Goal: Task Accomplishment & Management: Use online tool/utility

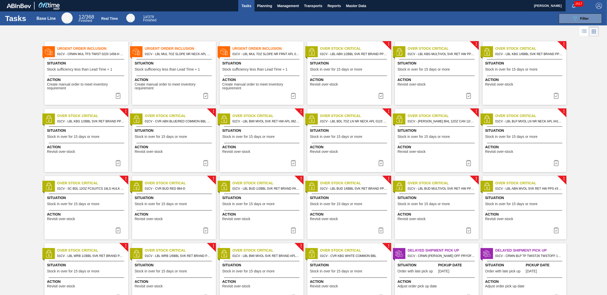
click at [414, 10] on div "Tasks Planning Management Transports Reports Master Data" at bounding box center [303, 5] width 607 height 11
click at [267, 7] on span "Planning" at bounding box center [264, 6] width 15 height 6
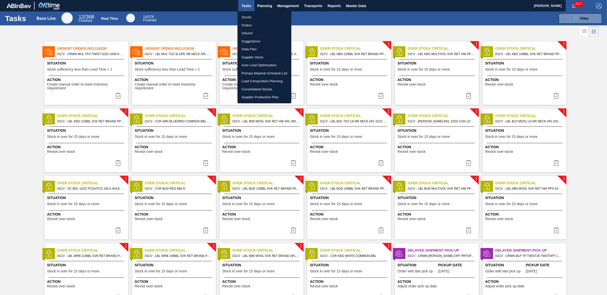
click at [264, 16] on li "Stocks" at bounding box center [265, 17] width 54 height 8
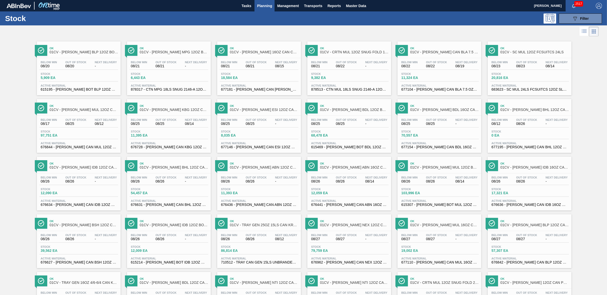
click at [452, 81] on div "Stock 11,324 EA" at bounding box center [439, 76] width 79 height 9
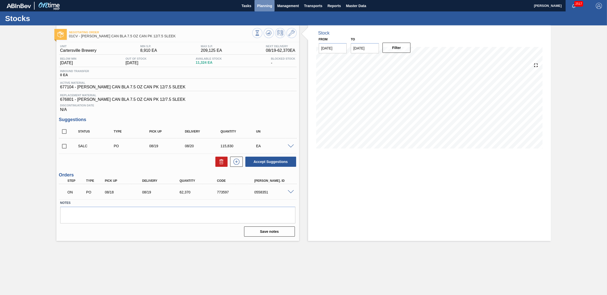
click at [261, 2] on button "Planning" at bounding box center [265, 5] width 20 height 11
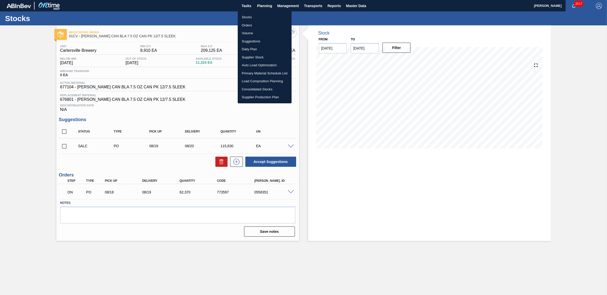
click at [256, 14] on li "Stocks" at bounding box center [265, 17] width 54 height 8
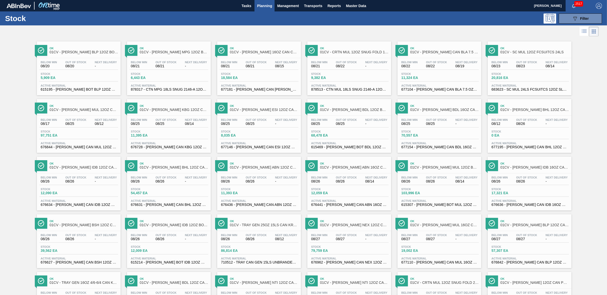
drag, startPoint x: 238, startPoint y: 117, endPoint x: 247, endPoint y: 157, distance: 40.5
click at [238, 117] on div "Below Min 08/25 Out Of Stock 08/25 Next Delivery - Stock 8,035 EA Active Materi…" at bounding box center [259, 133] width 84 height 35
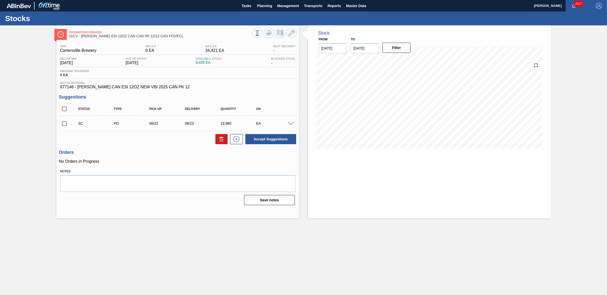
click at [63, 124] on input "checkbox" at bounding box center [64, 123] width 11 height 11
checkbox input "true"
click at [291, 33] on icon at bounding box center [292, 33] width 6 height 6
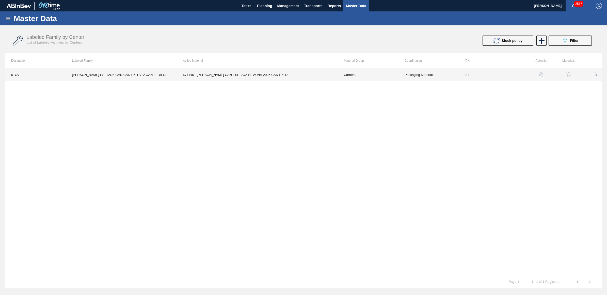
click at [114, 76] on td "[PERSON_NAME] ESI 12OZ CAN CAN PK 12/12 CAN FFD/FCL" at bounding box center [121, 74] width 111 height 13
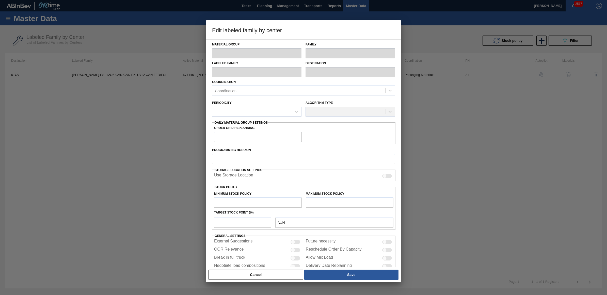
type input "Carriers"
type input "Can Carriers"
type input "[PERSON_NAME] ESI 12OZ CAN CAN PK 12/12 CAN FFD/FCL"
type input "01CV - [GEOGRAPHIC_DATA] Brewery"
type input "21"
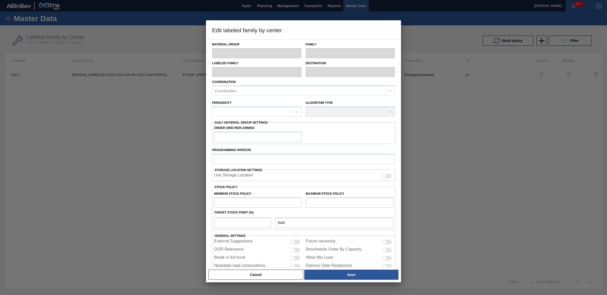
type input "0"
type input "34,421"
type input "0"
checkbox input "true"
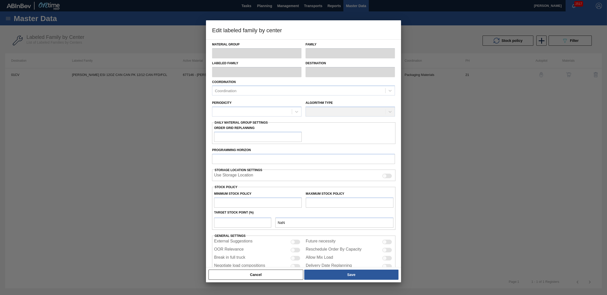
checkbox input "true"
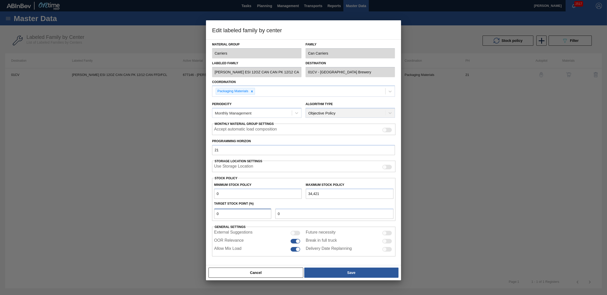
click at [205, 211] on div "Edit labeled family by center Material Group Carriers Family Can Carriers Label…" at bounding box center [303, 147] width 607 height 295
type input "5"
type input "1,721"
type input "0"
type input "1"
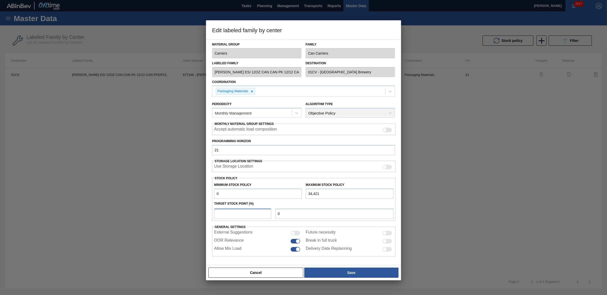
type input "344"
type input "15"
type input "5,163"
type input "1"
type input "344"
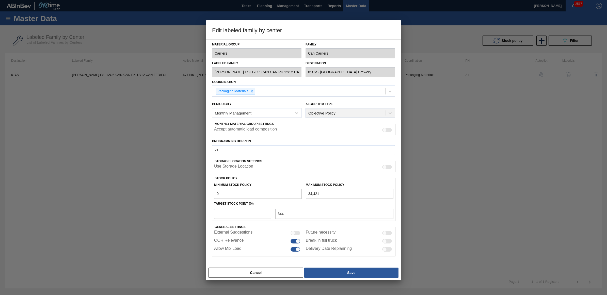
type input "0"
type input "2"
type input "688"
type input "20"
type input "6,884"
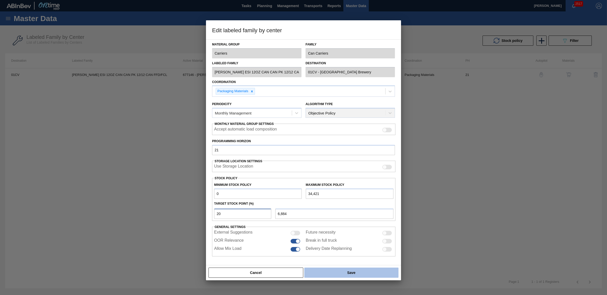
type input "20"
click at [360, 274] on button "Save" at bounding box center [351, 273] width 94 height 10
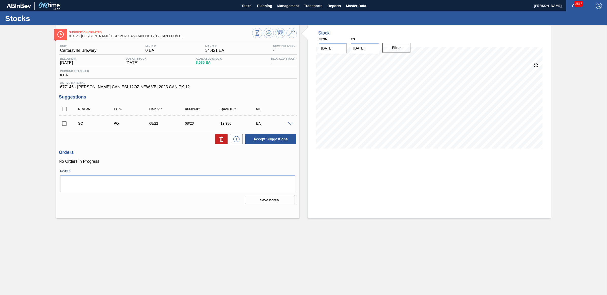
click at [260, 34] on icon at bounding box center [258, 33] width 6 height 6
click at [61, 126] on input "checkbox" at bounding box center [64, 123] width 11 height 11
click at [279, 140] on button "Accept Suggestions" at bounding box center [270, 139] width 51 height 10
checkbox input "false"
click at [264, 2] on button "Planning" at bounding box center [265, 5] width 20 height 11
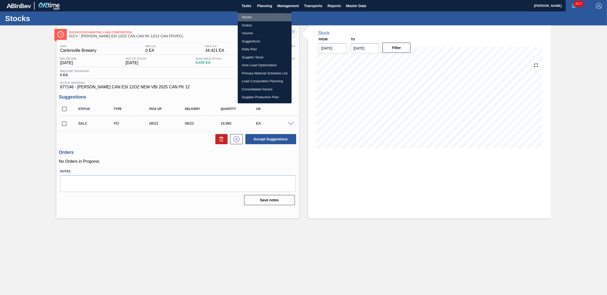
click at [254, 15] on li "Stocks" at bounding box center [265, 17] width 54 height 8
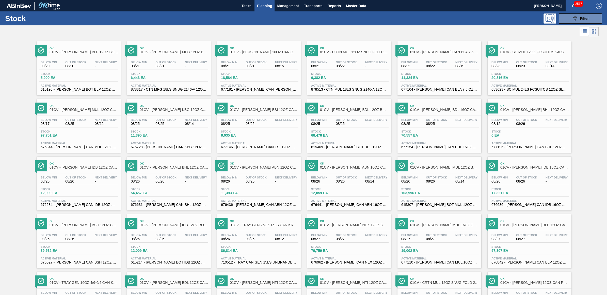
click at [189, 120] on span "Next Delivery" at bounding box center [196, 119] width 22 height 3
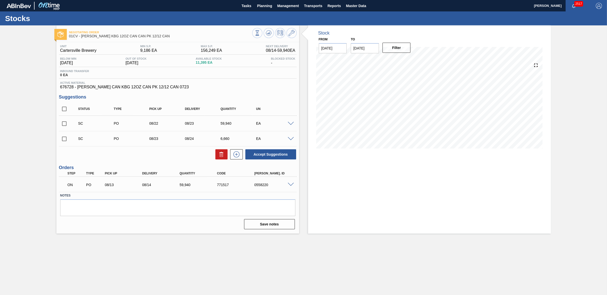
click at [290, 125] on span at bounding box center [291, 124] width 6 height 4
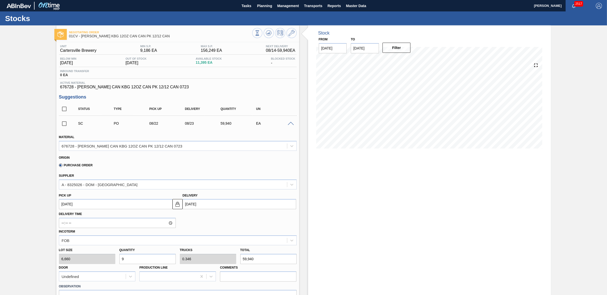
click at [290, 125] on span at bounding box center [291, 124] width 6 height 4
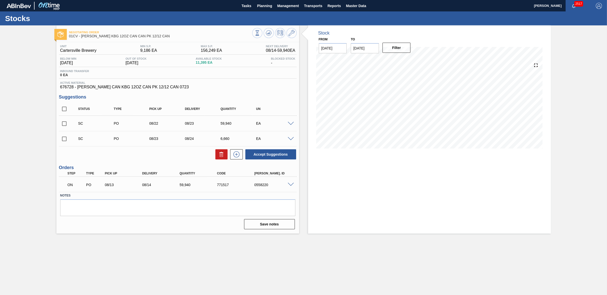
click at [65, 124] on input "checkbox" at bounding box center [64, 123] width 11 height 11
click at [285, 155] on button "Accept Suggestions" at bounding box center [270, 154] width 51 height 10
checkbox input "false"
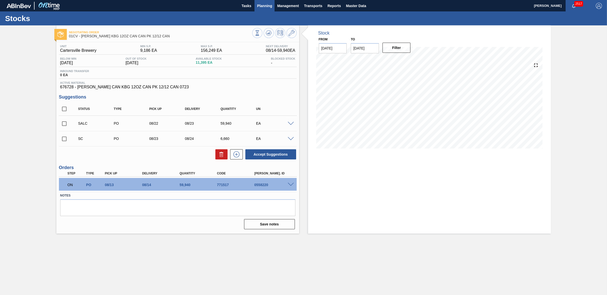
click at [265, 3] on span "Planning" at bounding box center [264, 6] width 15 height 6
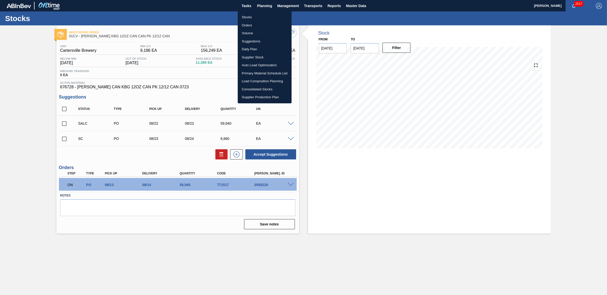
click at [256, 17] on li "Stocks" at bounding box center [265, 17] width 54 height 8
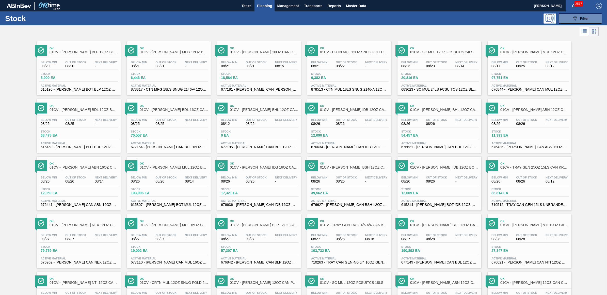
click at [246, 68] on span "08/21" at bounding box center [256, 66] width 21 height 4
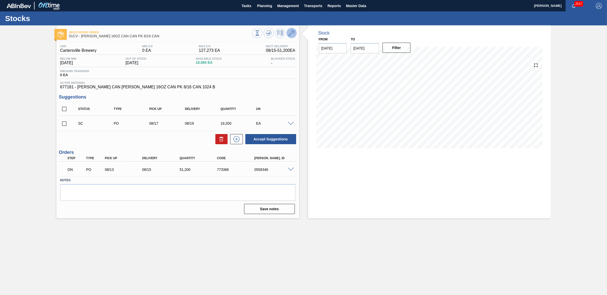
click at [290, 36] on icon at bounding box center [292, 33] width 6 height 6
click at [263, 6] on span "Planning" at bounding box center [264, 6] width 15 height 6
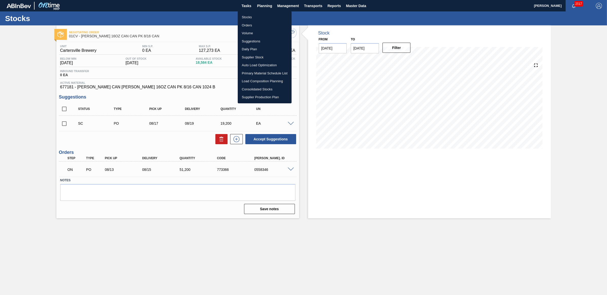
click at [254, 19] on li "Stocks" at bounding box center [265, 17] width 54 height 8
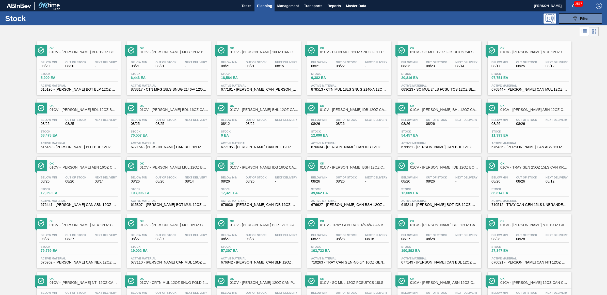
click at [415, 71] on div "Below Min 08/23 Out Of Stock 08/23 Next Delivery 08/14 Stock 20,816 EA Active M…" at bounding box center [440, 75] width 84 height 35
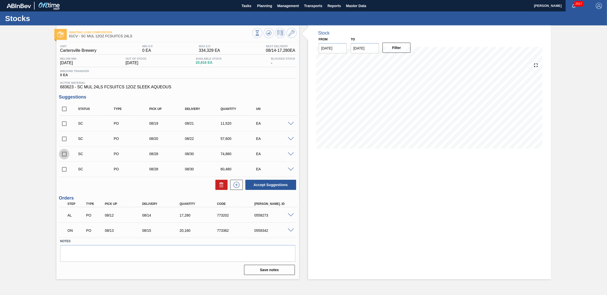
click at [63, 156] on input "checkbox" at bounding box center [64, 154] width 11 height 11
click at [271, 183] on button "Accept Suggestions" at bounding box center [270, 185] width 51 height 10
checkbox input "false"
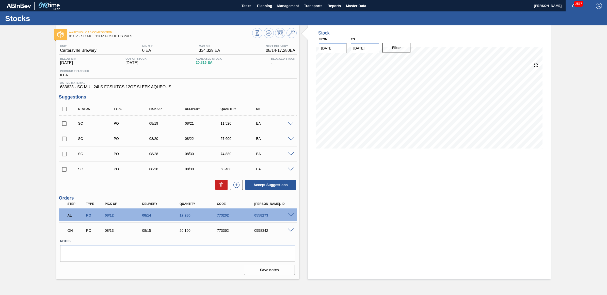
drag, startPoint x: 65, startPoint y: 155, endPoint x: 79, endPoint y: 158, distance: 14.3
click at [65, 155] on input "checkbox" at bounding box center [64, 154] width 11 height 11
click at [258, 184] on button "Accept Suggestions" at bounding box center [270, 185] width 51 height 10
checkbox input "false"
click at [265, 7] on span "Planning" at bounding box center [264, 6] width 15 height 6
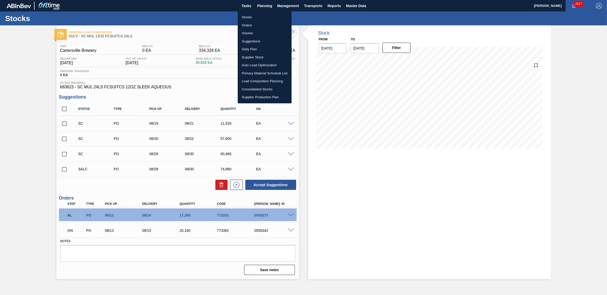
click at [249, 17] on li "Stocks" at bounding box center [265, 17] width 54 height 8
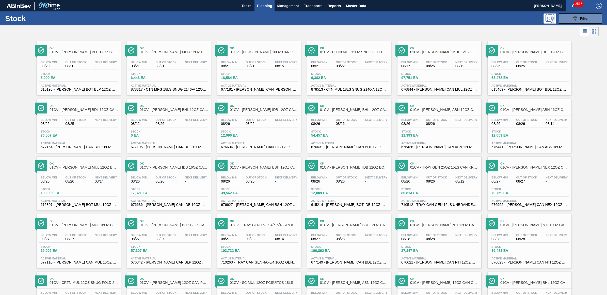
drag, startPoint x: 77, startPoint y: 67, endPoint x: 21, endPoint y: 83, distance: 58.7
click at [77, 67] on span "08/20" at bounding box center [75, 66] width 21 height 4
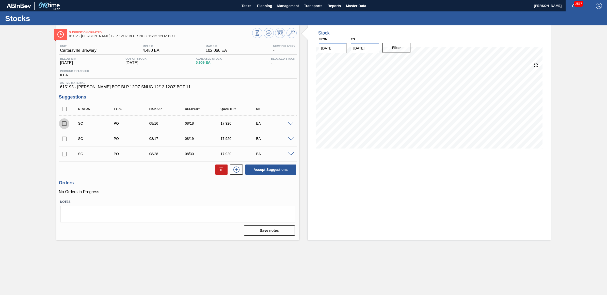
click at [64, 124] on input "checkbox" at bounding box center [64, 123] width 11 height 11
checkbox input "true"
click at [64, 141] on input "checkbox" at bounding box center [64, 139] width 11 height 11
checkbox input "true"
click at [262, 169] on button "Accept Suggestions" at bounding box center [270, 170] width 51 height 10
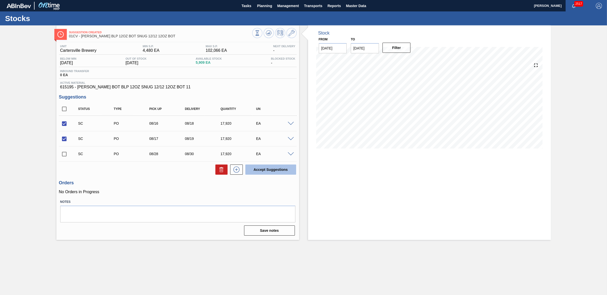
checkbox input "false"
click at [265, 9] on button "Planning" at bounding box center [265, 5] width 20 height 11
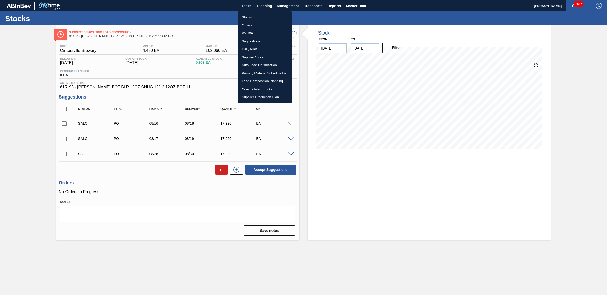
click at [256, 18] on li "Stocks" at bounding box center [265, 17] width 54 height 8
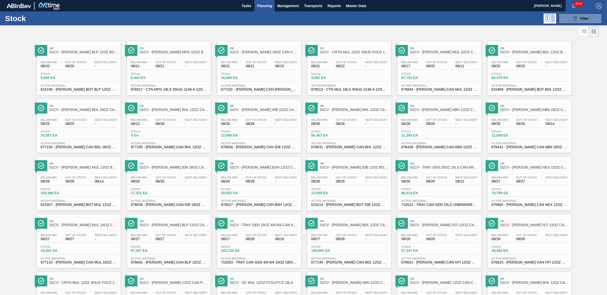
click at [272, 69] on div "Below Min 08/21 Out Of Stock 08/21 Next Delivery 08/15" at bounding box center [259, 65] width 79 height 9
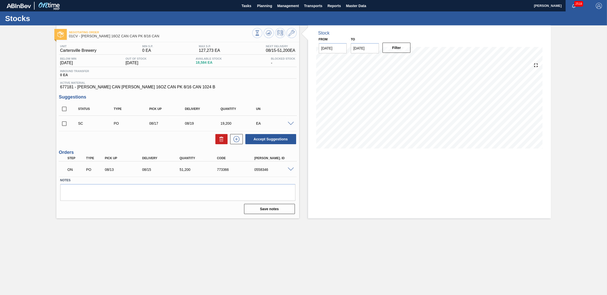
click at [63, 125] on input "checkbox" at bounding box center [64, 123] width 11 height 11
click at [271, 139] on button "Accept Suggestions" at bounding box center [270, 139] width 51 height 10
checkbox input "false"
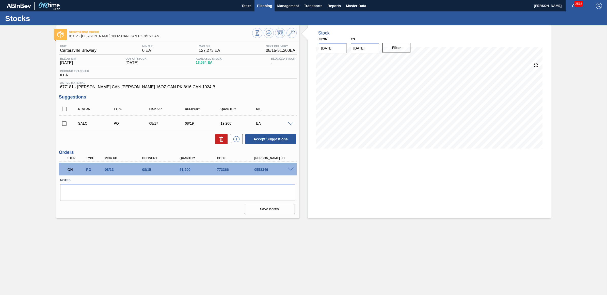
click at [270, 1] on button "Planning" at bounding box center [265, 5] width 20 height 11
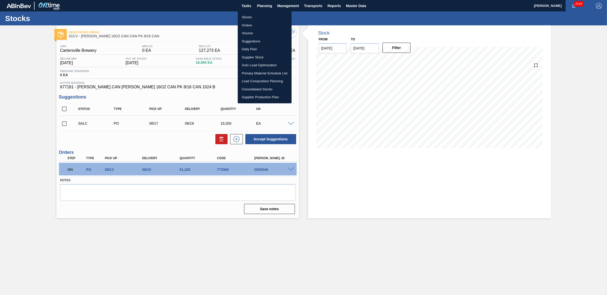
click at [249, 17] on li "Stocks" at bounding box center [265, 17] width 54 height 8
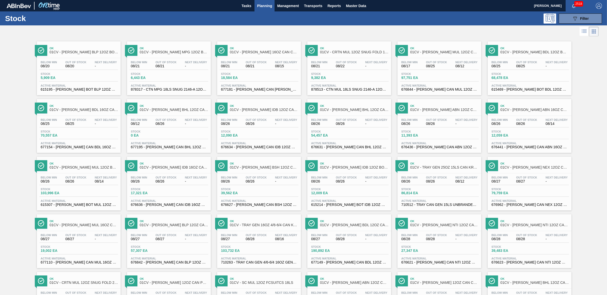
click at [537, 83] on div "Below Min 08/25 Out Of Stock 08/25 Next Delivery - Stock 68,478 EA Active Mater…" at bounding box center [530, 75] width 84 height 35
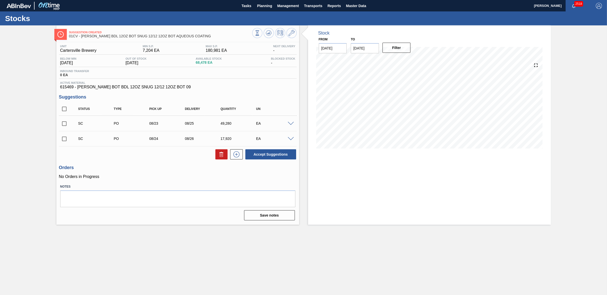
click at [289, 126] on span at bounding box center [291, 124] width 6 height 4
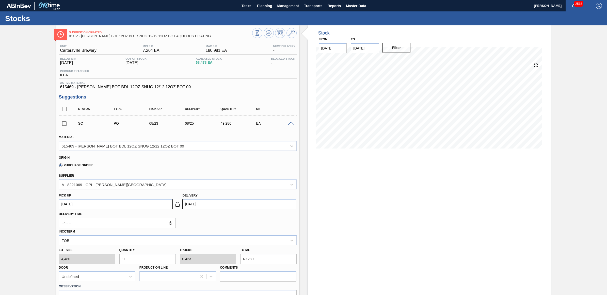
click at [289, 126] on span at bounding box center [291, 124] width 6 height 4
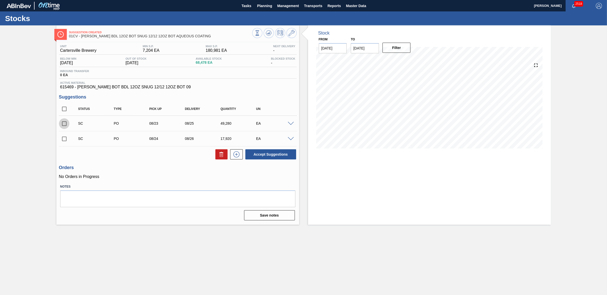
click at [66, 126] on input "checkbox" at bounding box center [64, 123] width 11 height 11
click at [275, 158] on button "Accept Suggestions" at bounding box center [270, 154] width 51 height 10
checkbox input "false"
click at [262, 6] on span "Planning" at bounding box center [264, 6] width 15 height 6
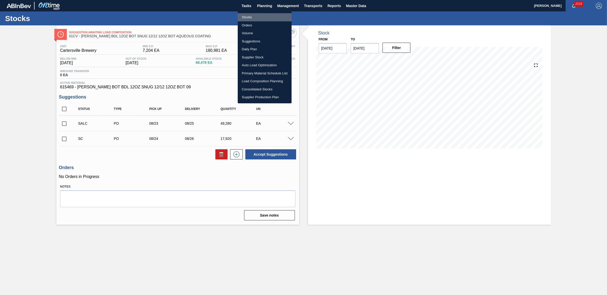
click at [252, 19] on li "Stocks" at bounding box center [265, 17] width 54 height 8
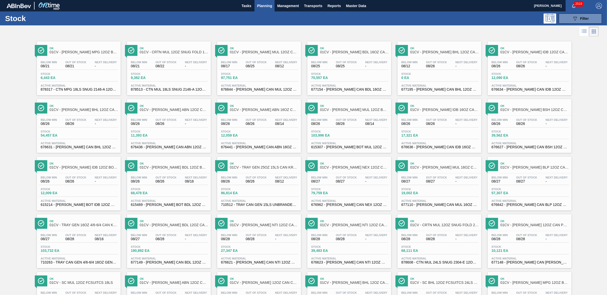
drag, startPoint x: 99, startPoint y: 61, endPoint x: 255, endPoint y: 110, distance: 163.1
click at [99, 61] on span "Next Delivery" at bounding box center [106, 62] width 22 height 3
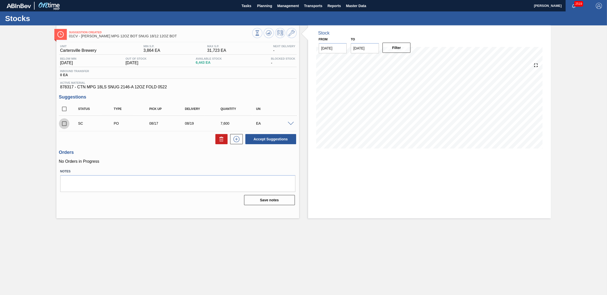
drag, startPoint x: 61, startPoint y: 123, endPoint x: 66, endPoint y: 126, distance: 5.5
click at [61, 123] on input "checkbox" at bounding box center [64, 123] width 11 height 11
click at [278, 137] on button "Accept Suggestions" at bounding box center [270, 139] width 51 height 10
checkbox input "false"
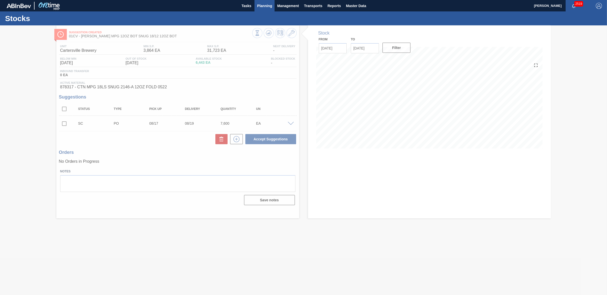
click at [267, 6] on span "Planning" at bounding box center [264, 6] width 15 height 6
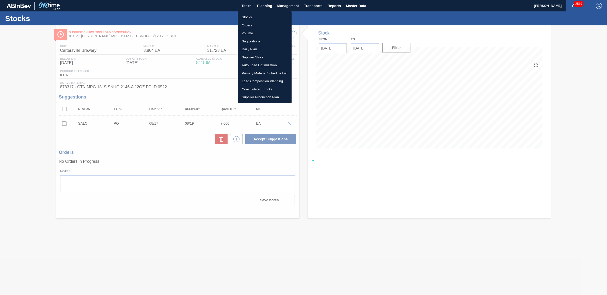
click at [257, 17] on li "Stocks" at bounding box center [265, 17] width 54 height 8
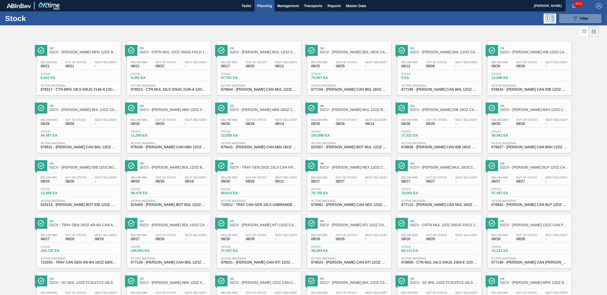
scroll to position [233, 0]
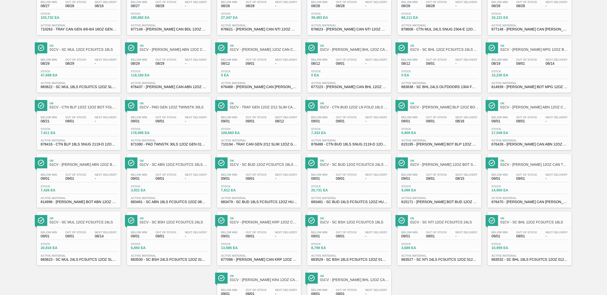
click at [102, 123] on span "-" at bounding box center [106, 121] width 22 height 4
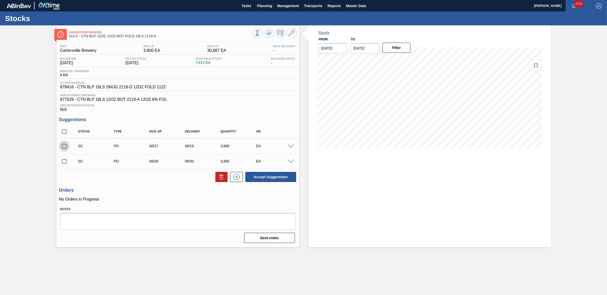
drag, startPoint x: 66, startPoint y: 149, endPoint x: 66, endPoint y: 157, distance: 7.9
click at [66, 149] on input "checkbox" at bounding box center [64, 146] width 11 height 11
checkbox input "true"
click at [66, 164] on input "checkbox" at bounding box center [64, 161] width 11 height 11
checkbox input "true"
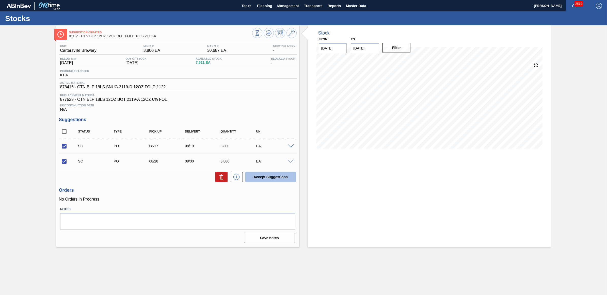
click at [262, 179] on button "Accept Suggestions" at bounding box center [270, 177] width 51 height 10
checkbox input "false"
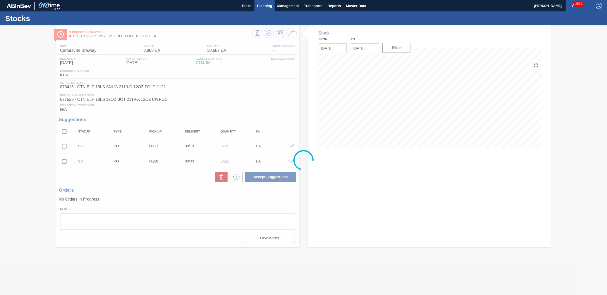
click at [259, 4] on span "Planning" at bounding box center [264, 6] width 15 height 6
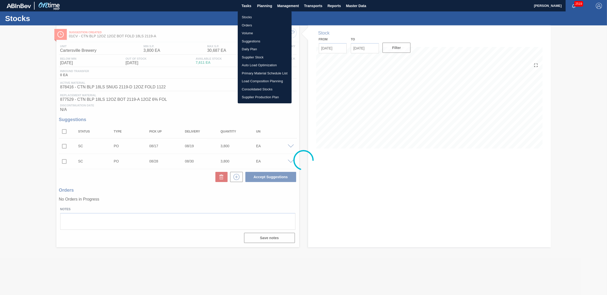
drag, startPoint x: 256, startPoint y: 16, endPoint x: 375, endPoint y: 0, distance: 120.2
click at [256, 16] on li "Stocks" at bounding box center [265, 17] width 54 height 8
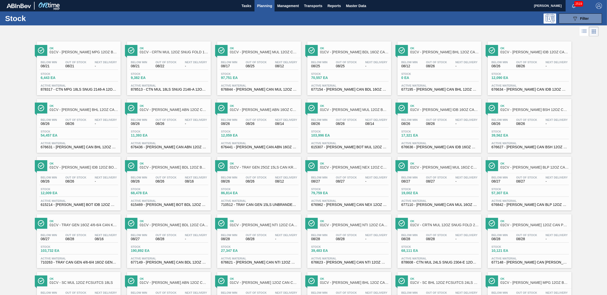
drag, startPoint x: 151, startPoint y: 69, endPoint x: 223, endPoint y: 115, distance: 84.7
click at [151, 69] on div "Below Min 08/21 Out Of Stock 08/22 Next Delivery -" at bounding box center [169, 65] width 79 height 9
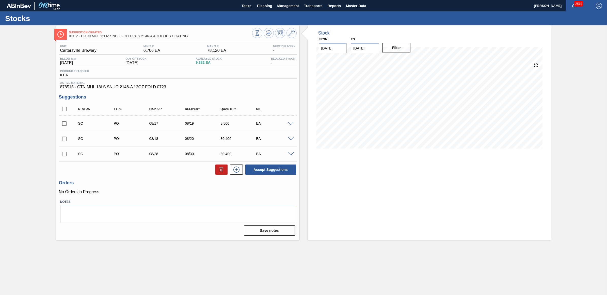
click at [64, 140] on input "checkbox" at bounding box center [64, 139] width 11 height 11
checkbox input "true"
click at [63, 124] on input "checkbox" at bounding box center [64, 123] width 11 height 11
click at [275, 171] on button "Accept Suggestions" at bounding box center [270, 170] width 51 height 10
checkbox input "false"
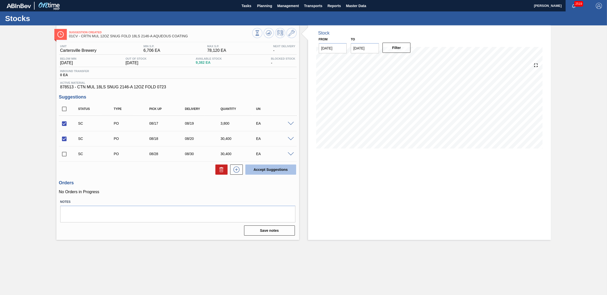
checkbox input "false"
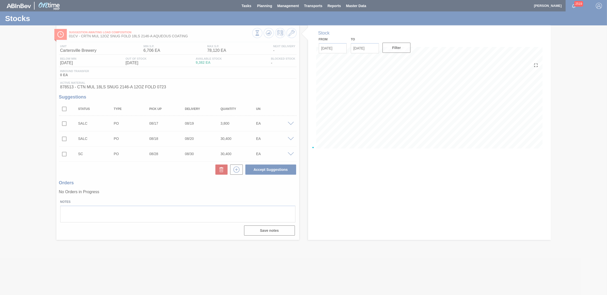
click at [264, 6] on div at bounding box center [303, 147] width 607 height 295
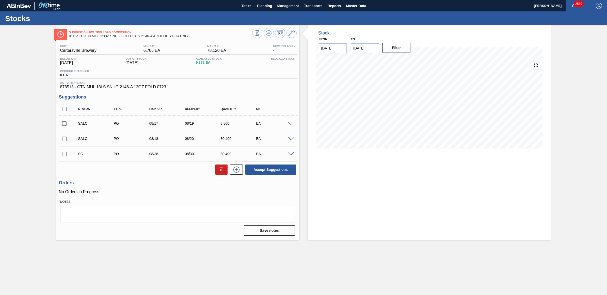
click at [265, 7] on span "Planning" at bounding box center [264, 6] width 15 height 6
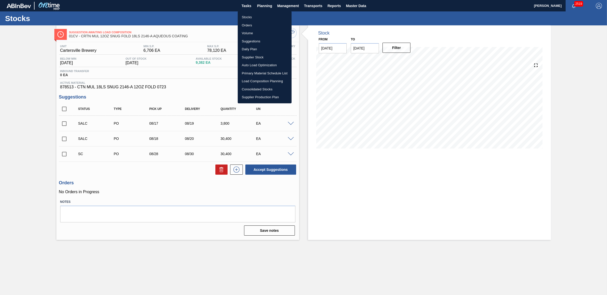
click at [257, 17] on li "Stocks" at bounding box center [265, 17] width 54 height 8
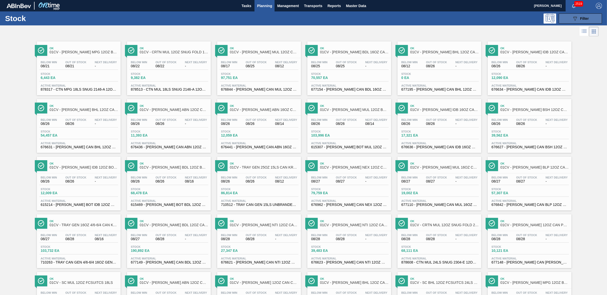
click at [590, 14] on button "089F7B8B-B2A5-4AFE-B5C0-19BA573D28AC Filter" at bounding box center [580, 18] width 43 height 10
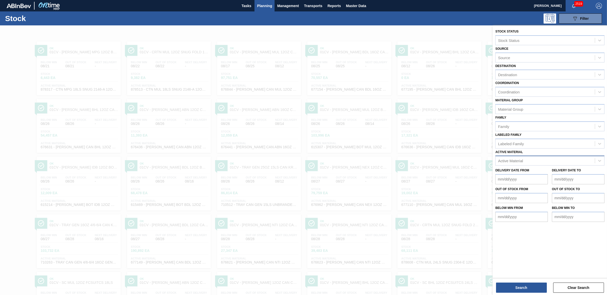
click at [518, 161] on div "Active Material" at bounding box center [510, 161] width 25 height 4
type Material "878676"
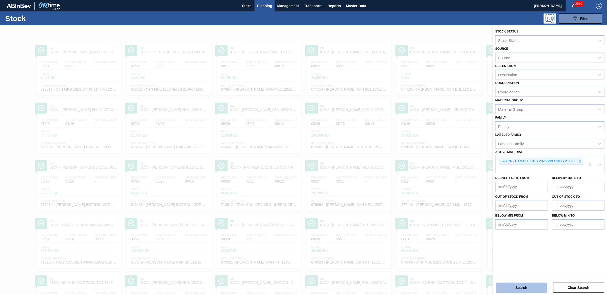
click at [505, 293] on button "Search" at bounding box center [521, 288] width 51 height 10
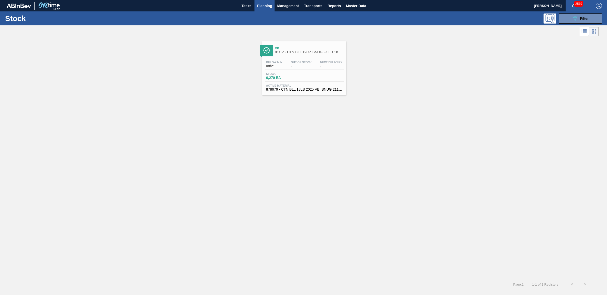
click at [291, 66] on span "-" at bounding box center [301, 66] width 21 height 4
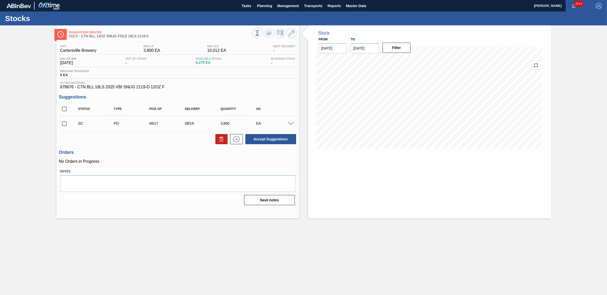
click at [63, 125] on input "checkbox" at bounding box center [64, 123] width 11 height 11
click at [275, 142] on button "Accept Suggestions" at bounding box center [270, 139] width 51 height 10
checkbox input "false"
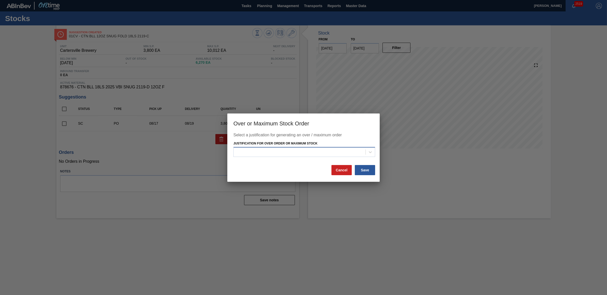
click at [249, 153] on div at bounding box center [300, 152] width 132 height 7
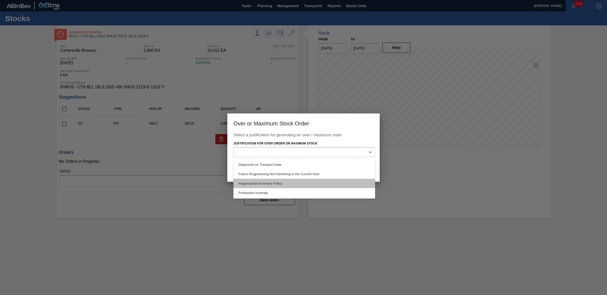
click at [258, 182] on div "Inappropriate Inventory Policy" at bounding box center [305, 183] width 142 height 9
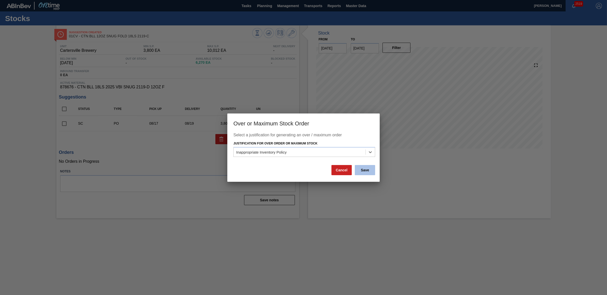
click at [370, 168] on button "Save" at bounding box center [365, 170] width 20 height 10
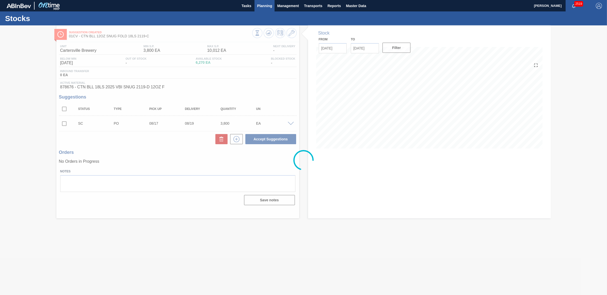
click at [262, 5] on span "Planning" at bounding box center [264, 6] width 15 height 6
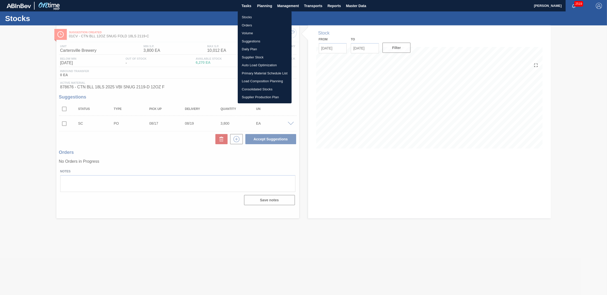
click at [248, 15] on li "Stocks" at bounding box center [265, 17] width 54 height 8
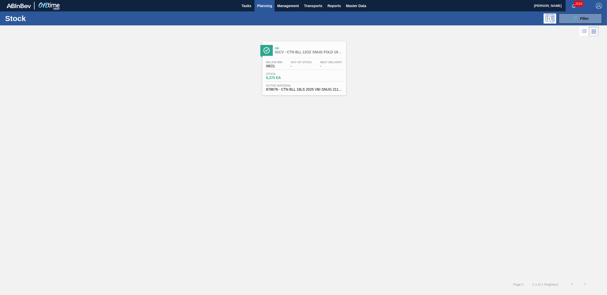
drag, startPoint x: 572, startPoint y: 16, endPoint x: 591, endPoint y: 32, distance: 24.1
click at [573, 16] on icon "089F7B8B-B2A5-4AFE-B5C0-19BA573D28AC" at bounding box center [575, 18] width 6 height 6
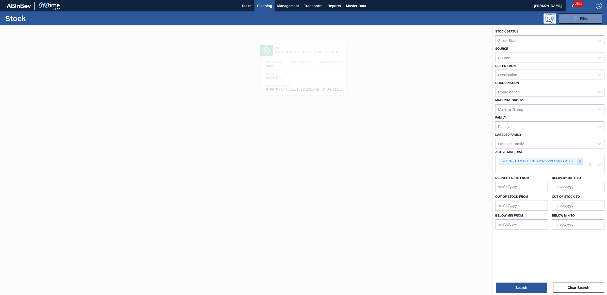
click at [581, 161] on icon at bounding box center [581, 162] width 2 height 2
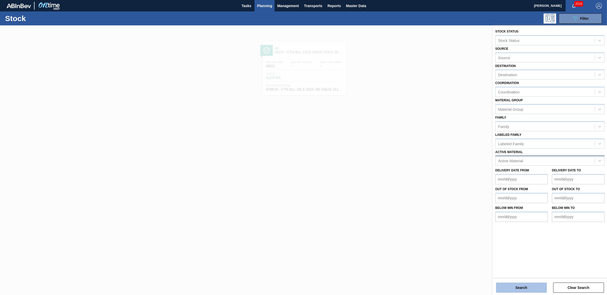
click at [518, 291] on button "Search" at bounding box center [521, 288] width 51 height 10
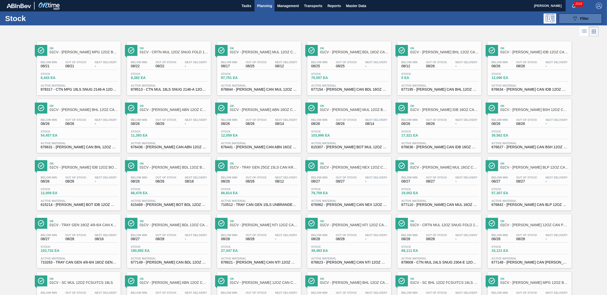
click at [586, 20] on span "Filter" at bounding box center [584, 19] width 9 height 4
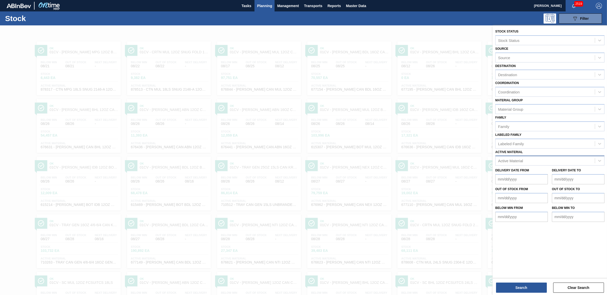
click at [515, 159] on div "Active Material" at bounding box center [510, 161] width 25 height 4
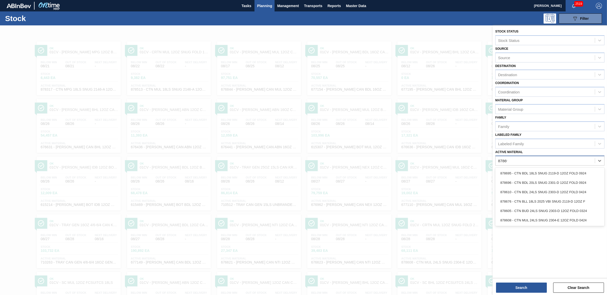
type Material "878695"
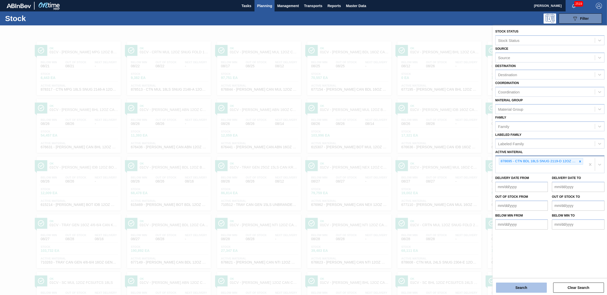
click at [531, 285] on button "Search" at bounding box center [521, 288] width 51 height 10
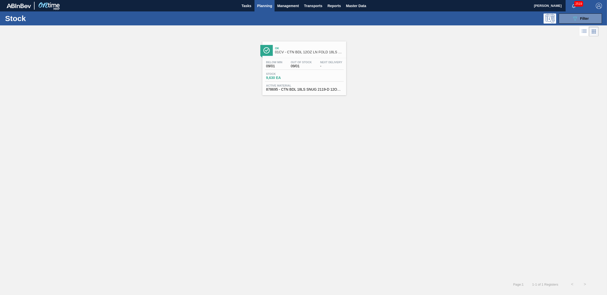
click at [319, 61] on div "Next Delivery -" at bounding box center [331, 64] width 25 height 7
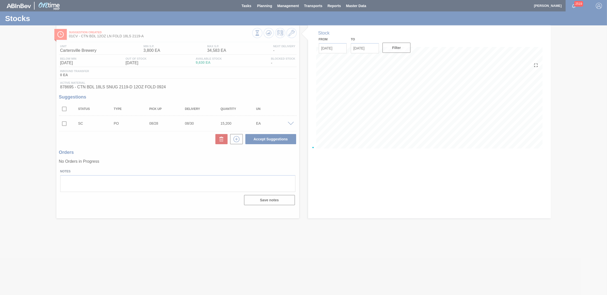
click at [62, 125] on div at bounding box center [303, 147] width 607 height 295
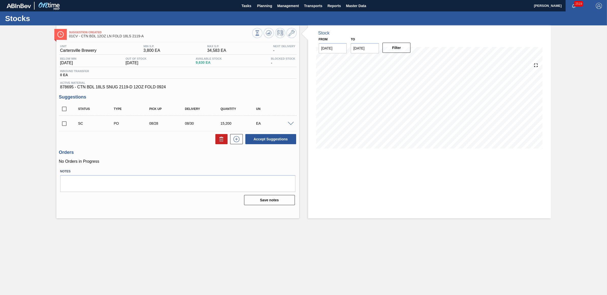
click at [63, 125] on input "checkbox" at bounding box center [64, 123] width 11 height 11
click at [281, 141] on button "Accept Suggestions" at bounding box center [270, 139] width 51 height 10
checkbox input "false"
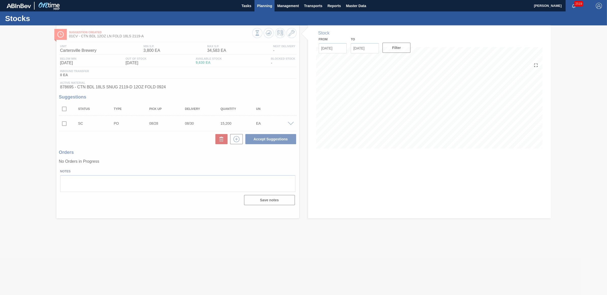
click at [267, 6] on span "Planning" at bounding box center [264, 6] width 15 height 6
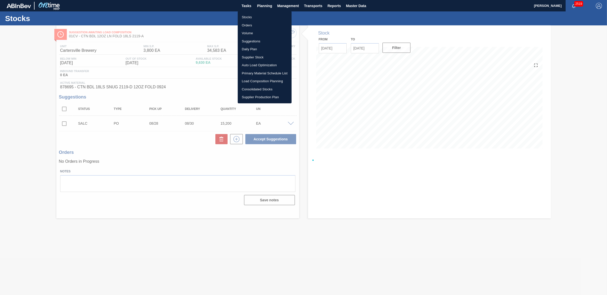
click at [253, 15] on li "Stocks" at bounding box center [265, 17] width 54 height 8
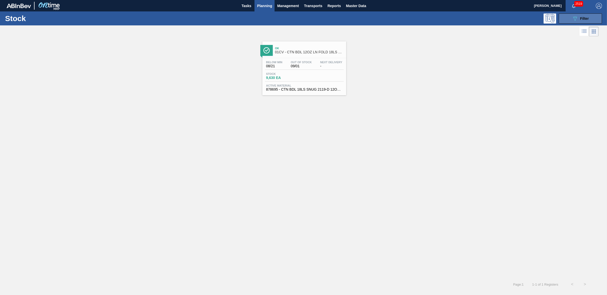
click at [579, 19] on div "089F7B8B-B2A5-4AFE-B5C0-19BA573D28AC Filter" at bounding box center [580, 18] width 17 height 6
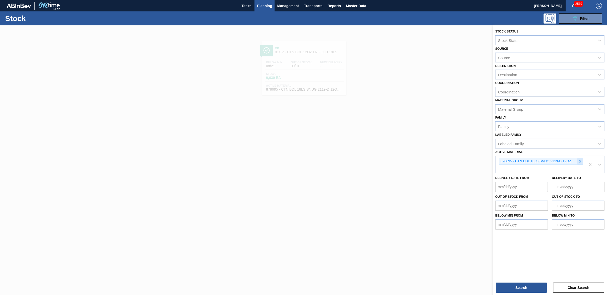
click at [578, 160] on div at bounding box center [581, 161] width 6 height 6
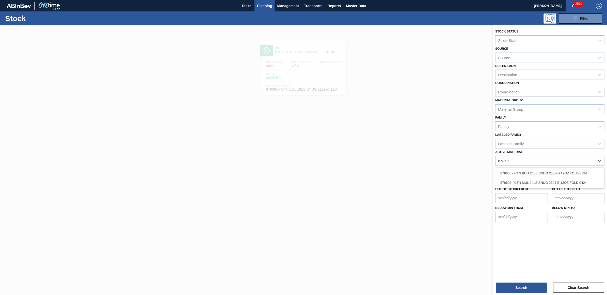
type Material "878608"
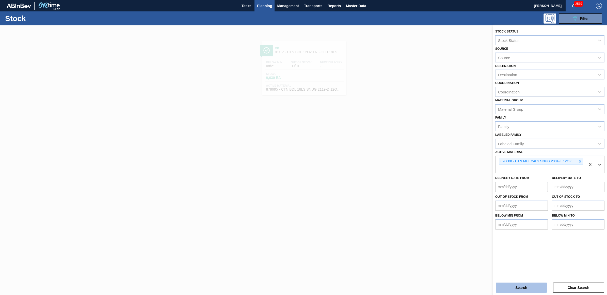
click at [518, 290] on button "Search" at bounding box center [521, 288] width 51 height 10
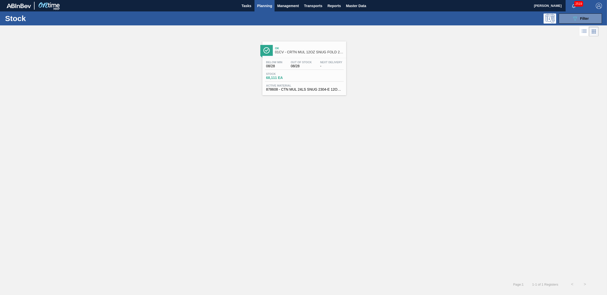
click at [277, 85] on span "Active Material" at bounding box center [304, 85] width 76 height 3
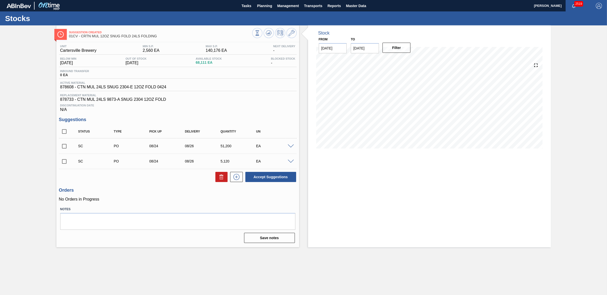
click at [291, 164] on span at bounding box center [291, 162] width 6 height 4
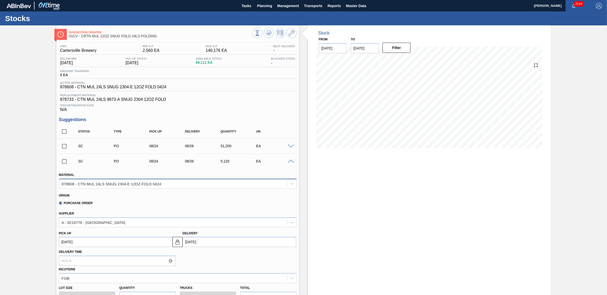
scroll to position [32, 0]
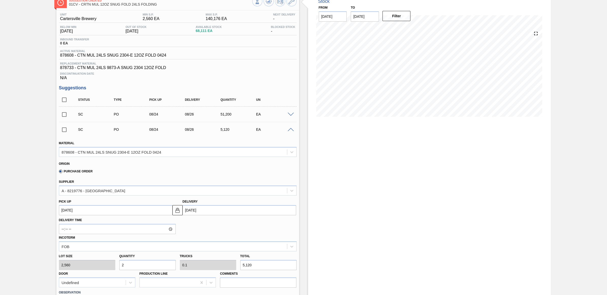
click at [288, 131] on span at bounding box center [291, 130] width 6 height 4
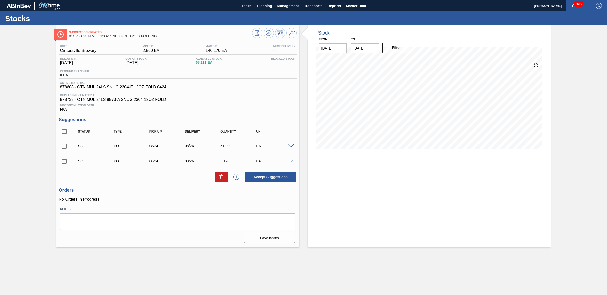
scroll to position [0, 0]
click at [62, 163] on input "checkbox" at bounding box center [64, 161] width 11 height 11
click at [281, 178] on button "Accept Suggestions" at bounding box center [270, 177] width 51 height 10
checkbox input "false"
click at [265, 8] on span "Planning" at bounding box center [264, 6] width 15 height 6
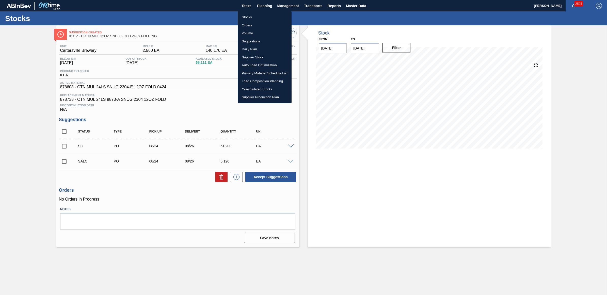
click at [261, 12] on ul "Stocks Orders Volume Suggestions Daily Plan Supplier Stock Auto Load Optimizati…" at bounding box center [265, 57] width 54 height 92
drag, startPoint x: 259, startPoint y: 17, endPoint x: 430, endPoint y: 1, distance: 172.3
click at [259, 17] on li "Stocks" at bounding box center [265, 17] width 54 height 8
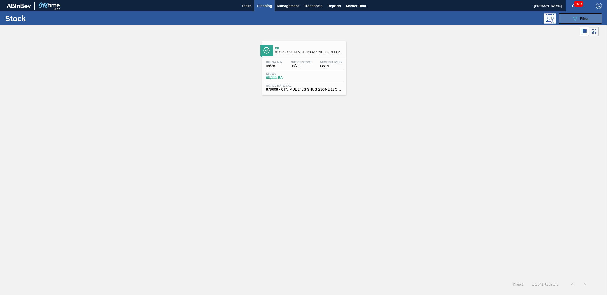
click at [592, 17] on button "089F7B8B-B2A5-4AFE-B5C0-19BA573D28AC Filter" at bounding box center [580, 18] width 43 height 10
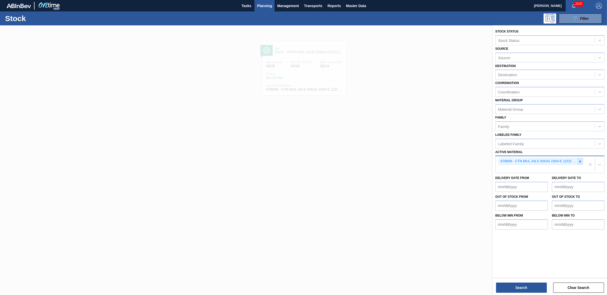
click at [582, 160] on icon at bounding box center [581, 162] width 4 height 4
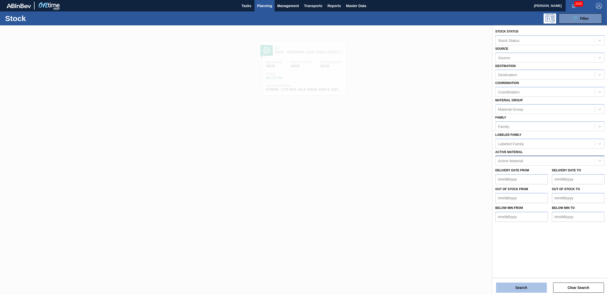
click at [516, 289] on button "Search" at bounding box center [521, 288] width 51 height 10
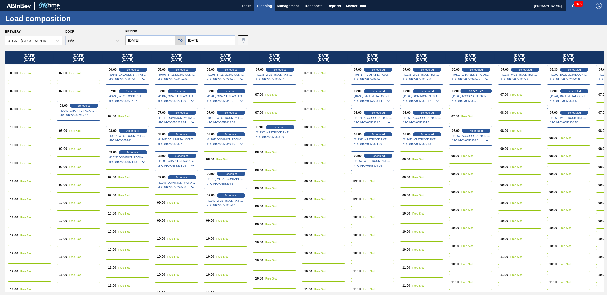
click at [480, 91] on span "Scheduled" at bounding box center [476, 90] width 14 height 3
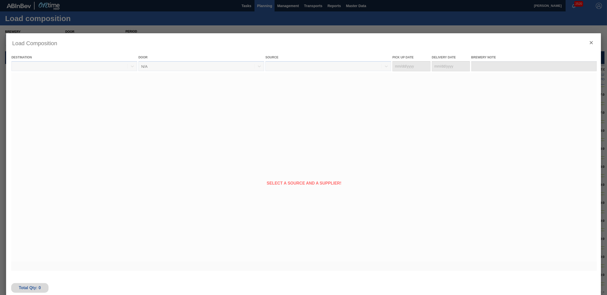
type Date "[DATE]"
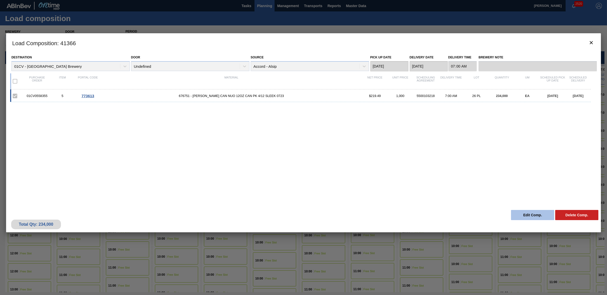
click at [529, 215] on button "Edit Comp." at bounding box center [532, 215] width 43 height 10
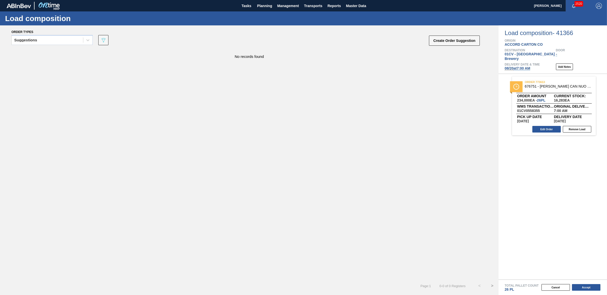
click at [514, 66] on span "08/20 at 7:00 AM" at bounding box center [518, 68] width 26 height 4
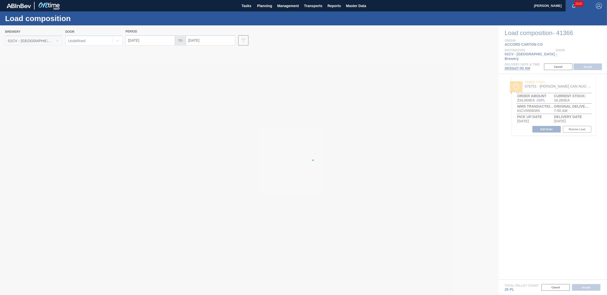
type input "[DATE]"
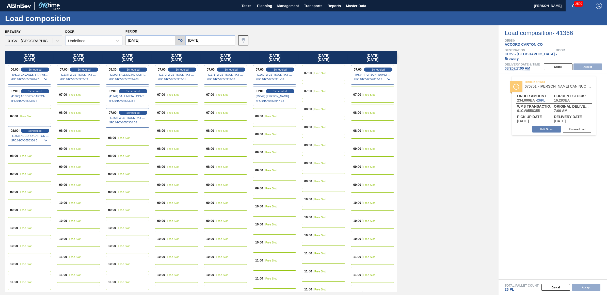
click at [86, 96] on div "07:00 Free Slot" at bounding box center [78, 95] width 43 height 16
click at [587, 64] on button "Accept" at bounding box center [588, 67] width 28 height 7
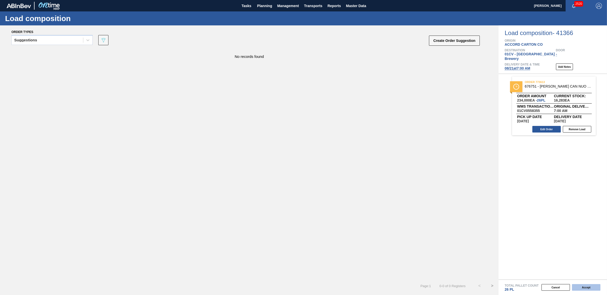
click at [594, 287] on button "Accept" at bounding box center [586, 287] width 28 height 7
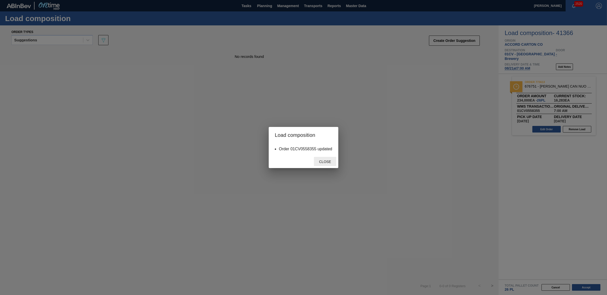
click at [327, 162] on span "Close" at bounding box center [325, 162] width 20 height 4
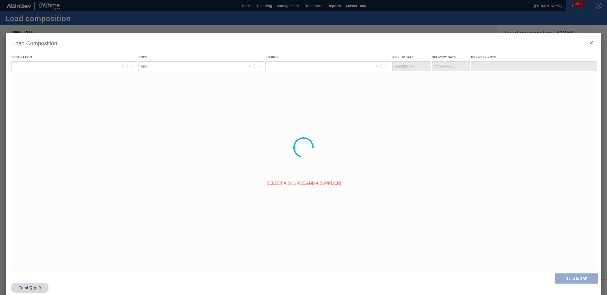
type Date "[DATE]"
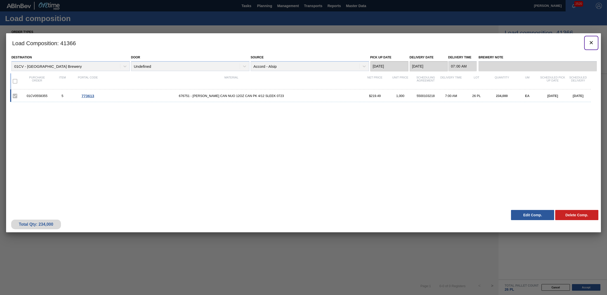
click at [591, 42] on icon "botão de ícone" at bounding box center [591, 42] width 3 height 3
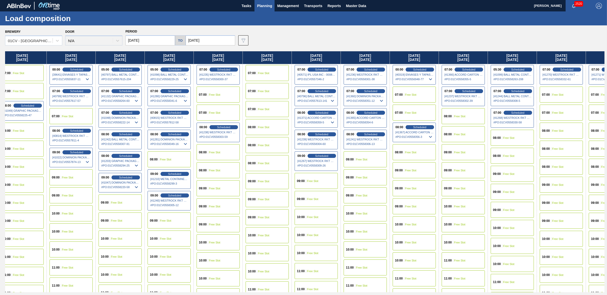
scroll to position [0, 57]
drag, startPoint x: 468, startPoint y: 56, endPoint x: 403, endPoint y: 56, distance: 65.0
click at [403, 56] on div "Monday 08/11/2025 08:00 Free Slot 09:00 Free Slot 09:00 Free Slot 10:00 Free Sl…" at bounding box center [305, 171] width 600 height 241
click at [414, 91] on div "07:00 Free Slot" at bounding box center [414, 95] width 43 height 16
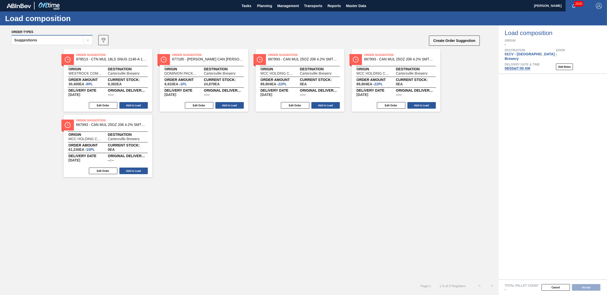
click at [68, 43] on div "Suggestions" at bounding box center [47, 40] width 71 height 7
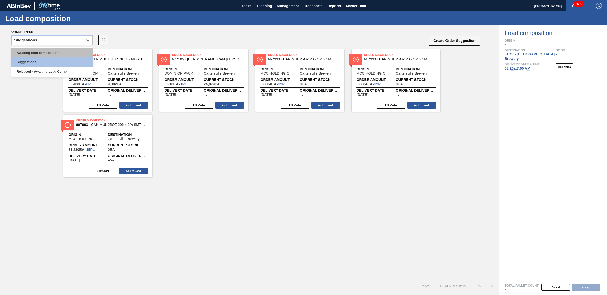
click at [59, 54] on div "Awaiting load composition" at bounding box center [51, 52] width 81 height 9
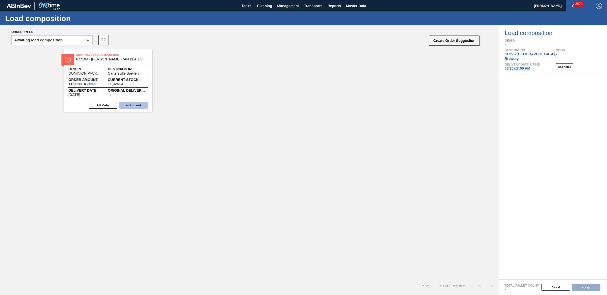
click at [137, 106] on button "Add to Load" at bounding box center [133, 105] width 28 height 7
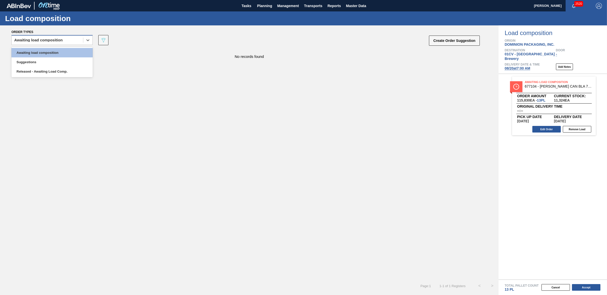
click at [59, 38] on div "Awaiting load composition" at bounding box center [38, 40] width 49 height 4
click at [58, 50] on div "Awaiting load composition" at bounding box center [51, 52] width 81 height 9
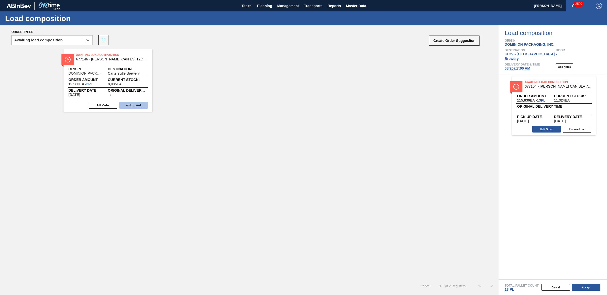
click at [136, 104] on button "Add to Load" at bounding box center [133, 105] width 28 height 7
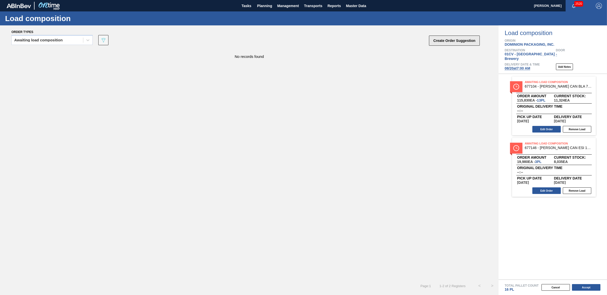
click at [447, 36] on button "Create Order Suggestion" at bounding box center [454, 41] width 51 height 10
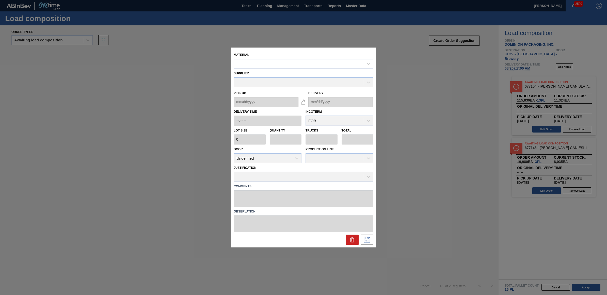
click at [284, 67] on div at bounding box center [299, 63] width 130 height 7
type input "677146"
type input "6,660"
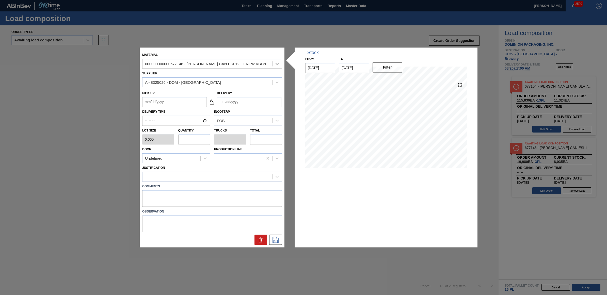
click at [185, 139] on input "text" at bounding box center [194, 139] width 32 height 10
type input "1"
type input "0.038"
type input "6,660"
type input "1"
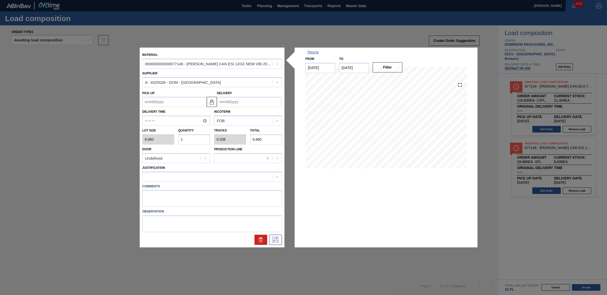
click at [270, 100] on input "Delivery" at bounding box center [249, 102] width 65 height 10
click at [246, 155] on div "20" at bounding box center [247, 155] width 7 height 7
type up "[DATE]"
type input "[DATE]"
click at [203, 174] on div at bounding box center [208, 176] width 130 height 7
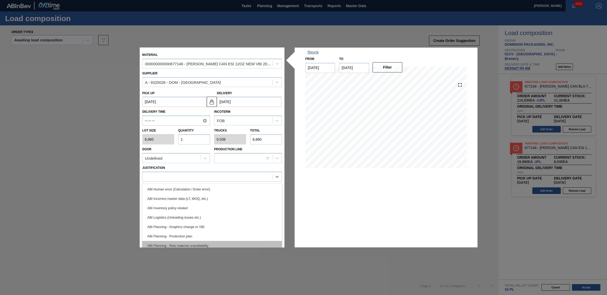
scroll to position [32, 0]
click at [215, 242] on div "ABI Transport planning (Truck optimization etc.)" at bounding box center [212, 242] width 140 height 9
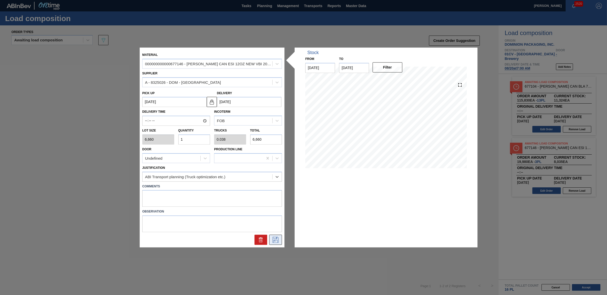
click at [280, 242] on button at bounding box center [275, 240] width 13 height 10
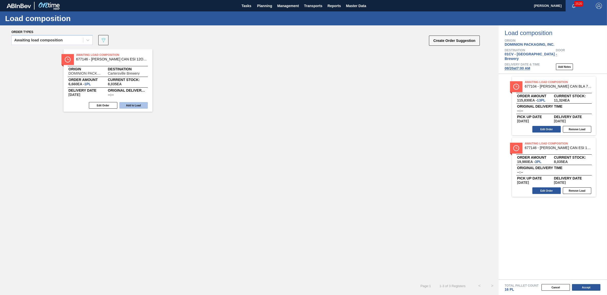
click at [136, 106] on button "Add to Load" at bounding box center [133, 105] width 28 height 7
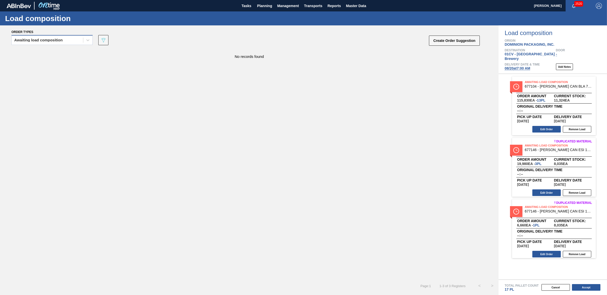
drag, startPoint x: 46, startPoint y: 41, endPoint x: 46, endPoint y: 46, distance: 5.6
click at [46, 41] on div "Awaiting load composition" at bounding box center [38, 40] width 49 height 4
click at [46, 51] on div "Awaiting load composition" at bounding box center [51, 52] width 81 height 9
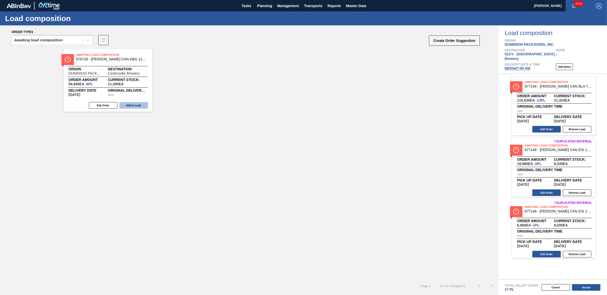
click at [130, 105] on button "Add to Load" at bounding box center [133, 105] width 28 height 7
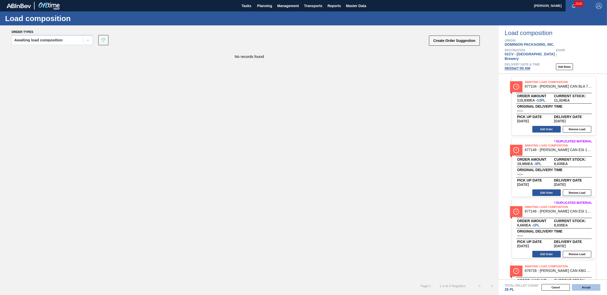
click at [587, 287] on button "Accept" at bounding box center [586, 287] width 28 height 7
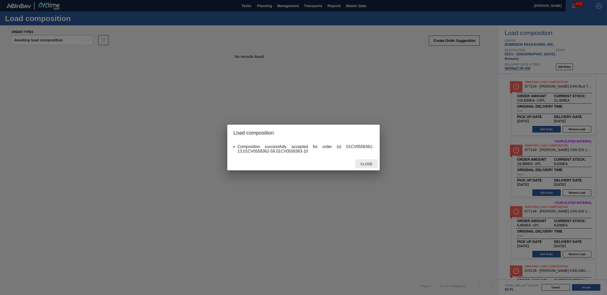
click at [366, 162] on div "Close" at bounding box center [366, 163] width 22 height 9
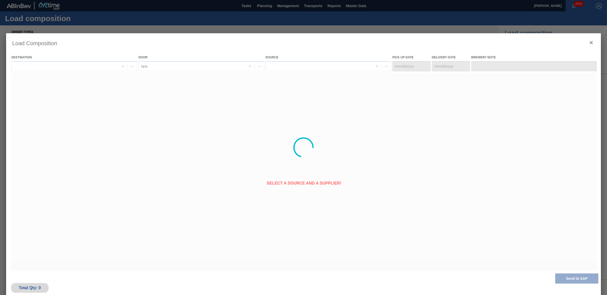
type Date "[DATE]"
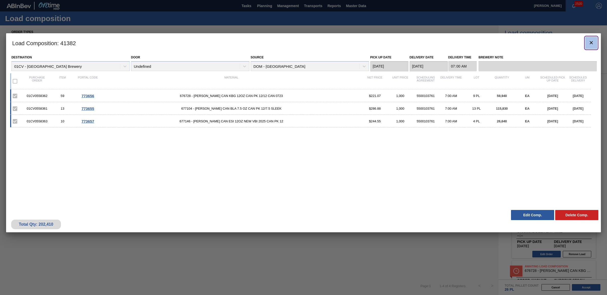
click at [593, 43] on icon "botão de ícone" at bounding box center [591, 43] width 6 height 6
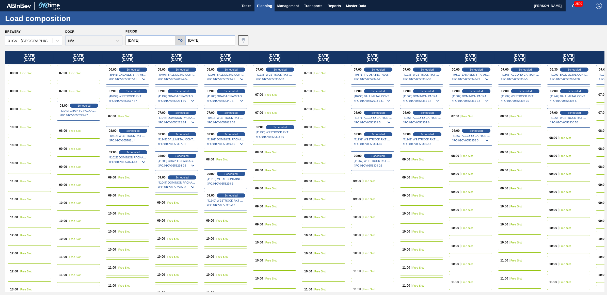
click at [478, 116] on div "07:00 Free Slot" at bounding box center [470, 116] width 43 height 16
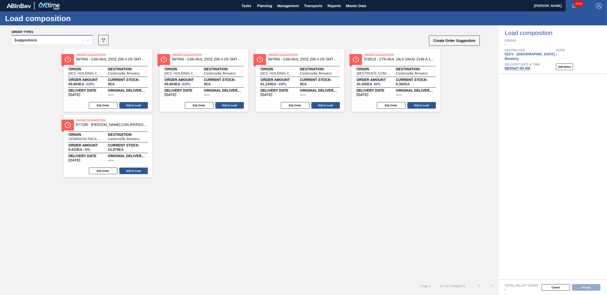
click at [59, 41] on div "Suggestions" at bounding box center [47, 40] width 71 height 7
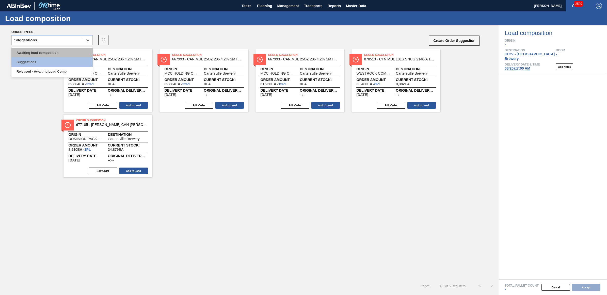
click at [57, 51] on div "Awaiting load composition" at bounding box center [51, 52] width 81 height 9
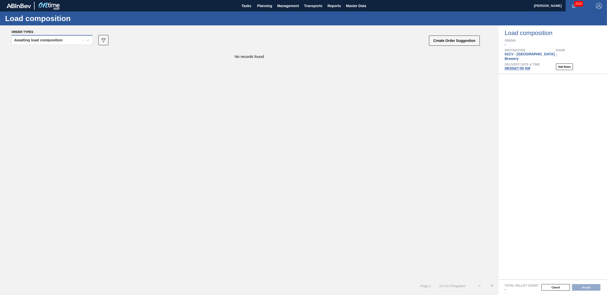
click at [51, 41] on div "Awaiting load composition" at bounding box center [38, 40] width 49 height 4
click at [36, 54] on div "Awaiting load composition" at bounding box center [51, 52] width 81 height 9
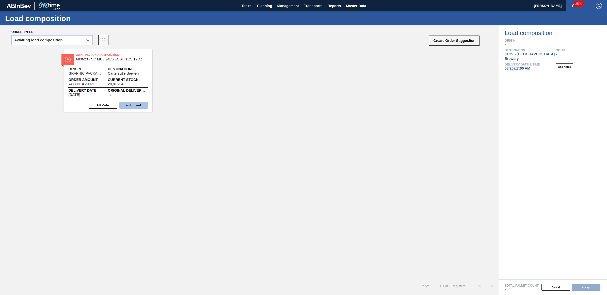
click at [140, 106] on button "Add to Load" at bounding box center [133, 105] width 28 height 7
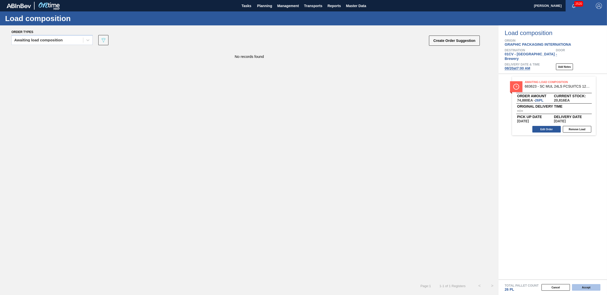
click at [581, 288] on button "Accept" at bounding box center [586, 287] width 28 height 7
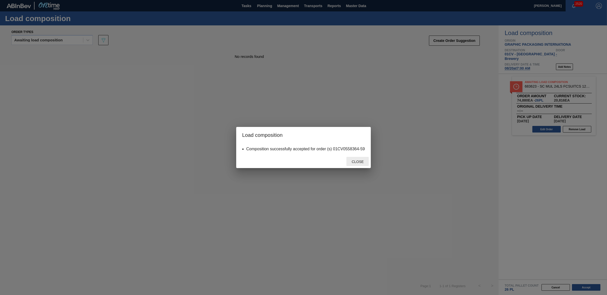
click at [360, 165] on div "Close" at bounding box center [358, 161] width 22 height 9
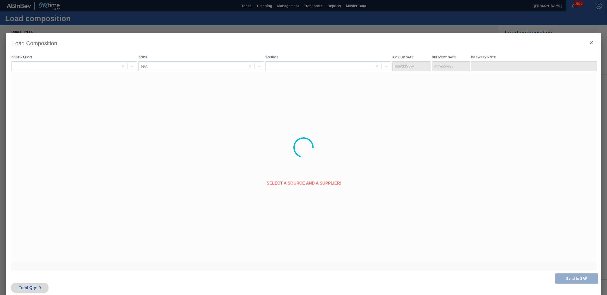
type Date "[DATE]"
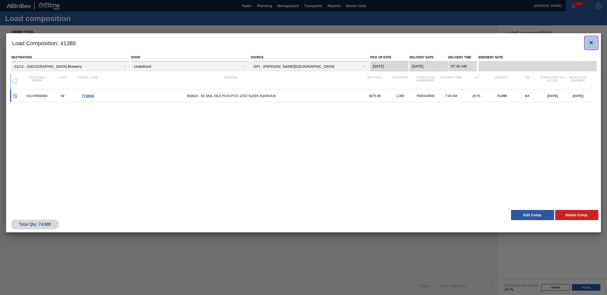
click at [592, 45] on icon "botão de ícone" at bounding box center [591, 43] width 6 height 6
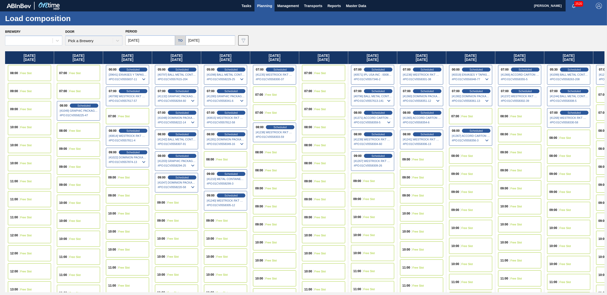
type input "08/11/2025"
type input "09/12/2025"
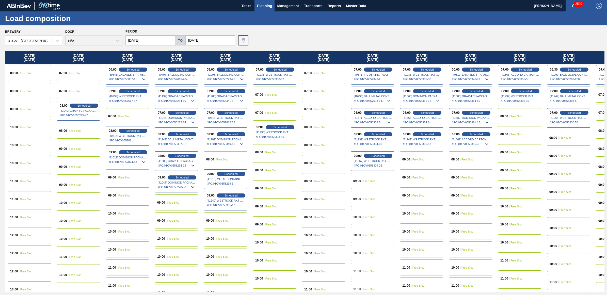
click at [329, 72] on div "07:00 Free Slot" at bounding box center [323, 73] width 43 height 16
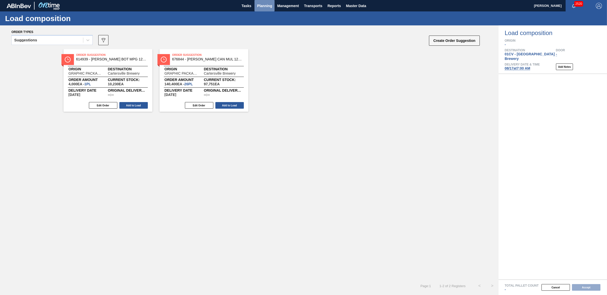
click at [270, 6] on span "Planning" at bounding box center [264, 6] width 15 height 6
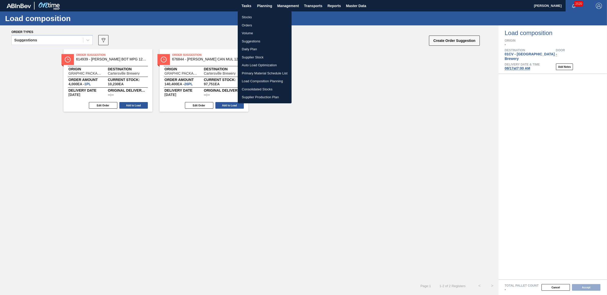
click at [251, 15] on li "Stocks" at bounding box center [265, 17] width 54 height 8
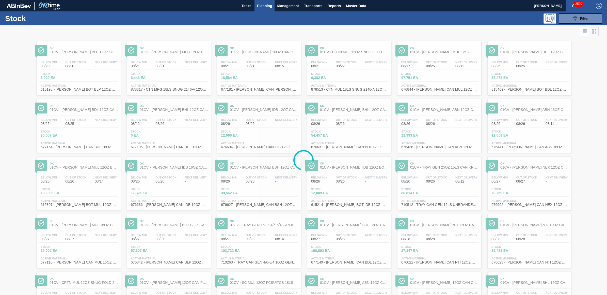
click at [267, 5] on span "Planning" at bounding box center [264, 6] width 15 height 6
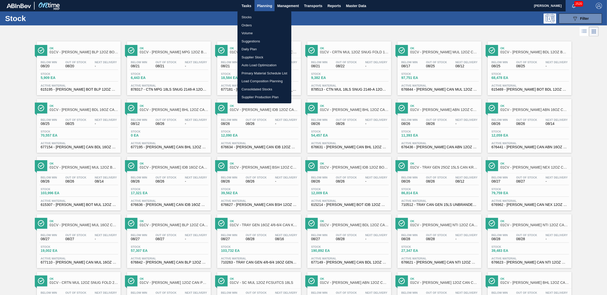
click at [256, 82] on li "Load Composition Planning" at bounding box center [265, 81] width 54 height 8
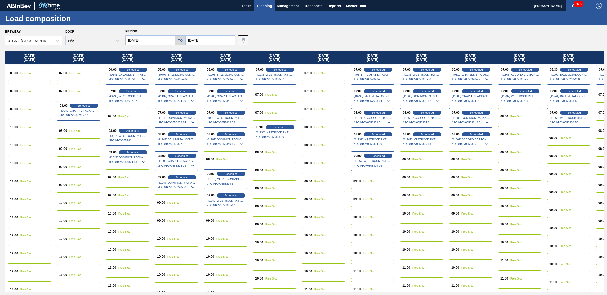
click at [151, 42] on input "08/11/2025" at bounding box center [151, 40] width 50 height 10
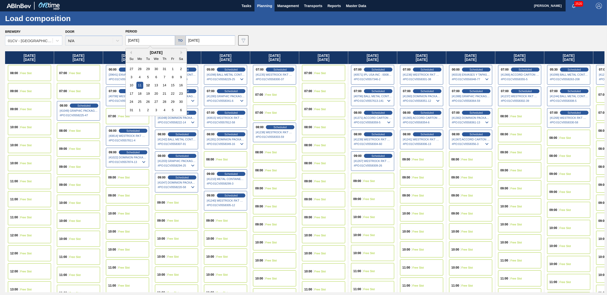
click at [151, 42] on input "08/11/2025" at bounding box center [151, 40] width 50 height 10
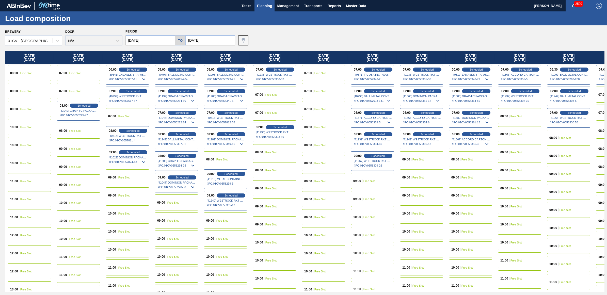
click at [363, 43] on div "Brewery 01CV - Cartersville Brewery Door N/A Period 08/11/2025 to 09/12/2025 Da…" at bounding box center [305, 37] width 600 height 18
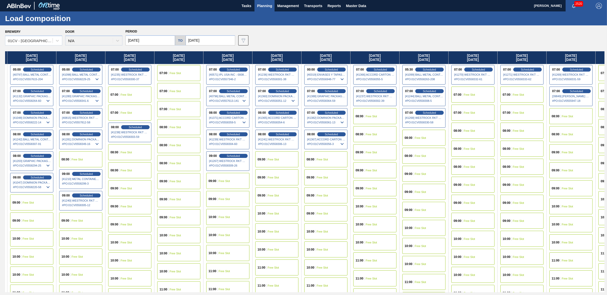
scroll to position [0, 149]
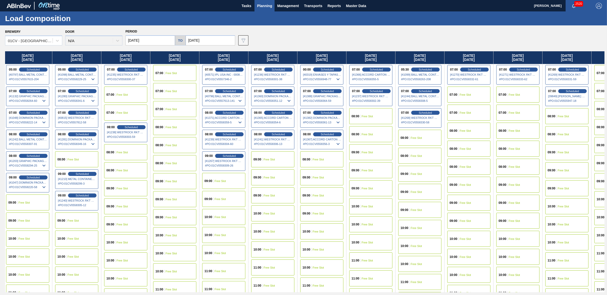
drag, startPoint x: 443, startPoint y: 56, endPoint x: 284, endPoint y: 57, distance: 159.3
click at [284, 57] on div "Monday 08/11/2025 08:00 Free Slot 09:00 Free Slot 09:00 Free Slot 10:00 Free Sl…" at bounding box center [305, 171] width 600 height 241
click at [165, 77] on div "07:00 Free Slot" at bounding box center [174, 73] width 43 height 16
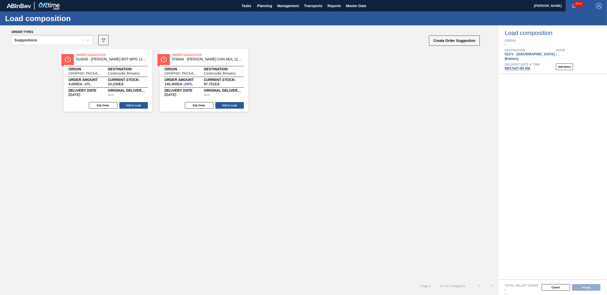
click at [44, 40] on div "Suggestions" at bounding box center [47, 40] width 71 height 7
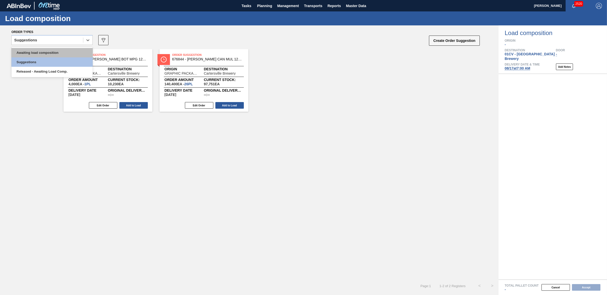
click at [38, 49] on div "Awaiting load composition" at bounding box center [51, 52] width 81 height 9
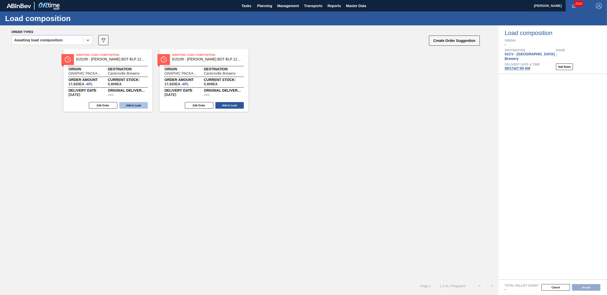
click at [131, 105] on button "Add to Load" at bounding box center [133, 105] width 28 height 7
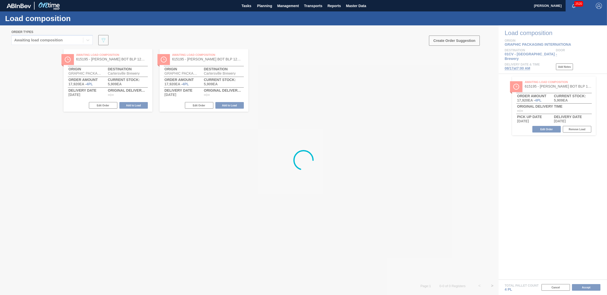
click at [131, 105] on div at bounding box center [303, 160] width 607 height 270
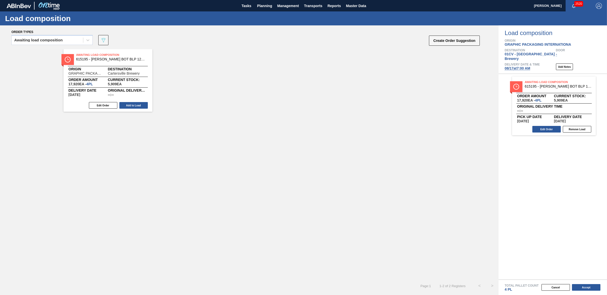
click at [131, 105] on button "Add to Load" at bounding box center [133, 105] width 28 height 7
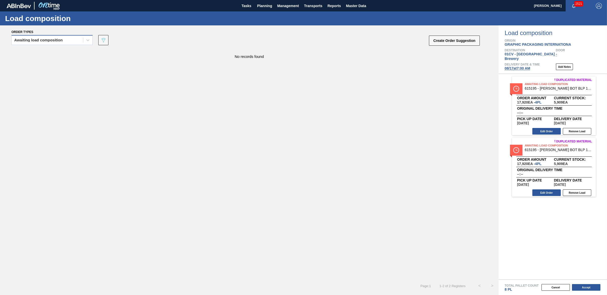
click at [71, 41] on div "Awaiting load composition" at bounding box center [47, 40] width 71 height 7
click at [58, 53] on div "Awaiting load composition" at bounding box center [51, 52] width 81 height 9
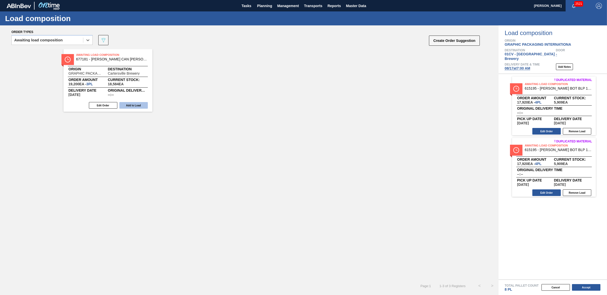
click at [133, 106] on button "Add to Load" at bounding box center [133, 105] width 28 height 7
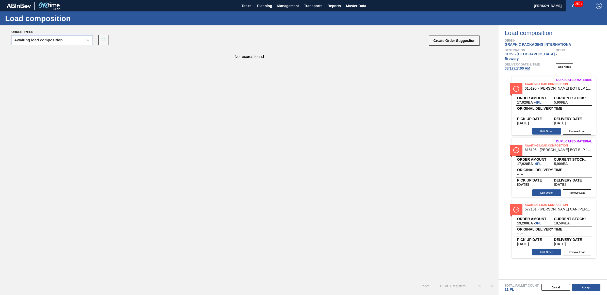
click at [518, 66] on span "08/17 at 7:00 AM" at bounding box center [518, 68] width 26 height 4
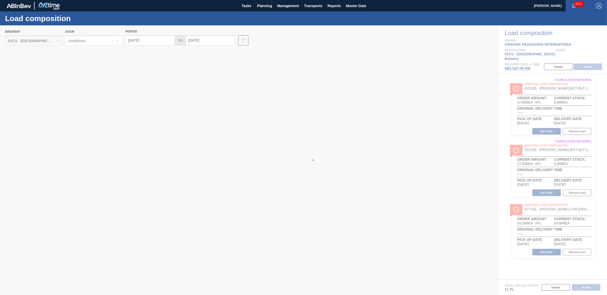
type input "[DATE]"
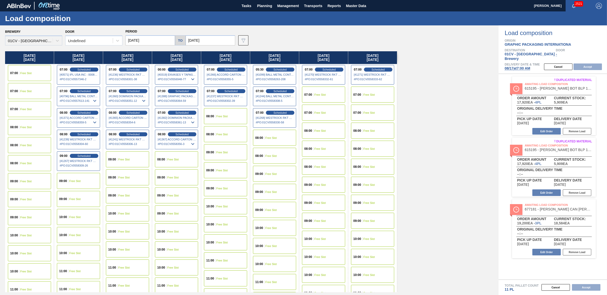
click at [140, 40] on input "[DATE]" at bounding box center [151, 40] width 50 height 10
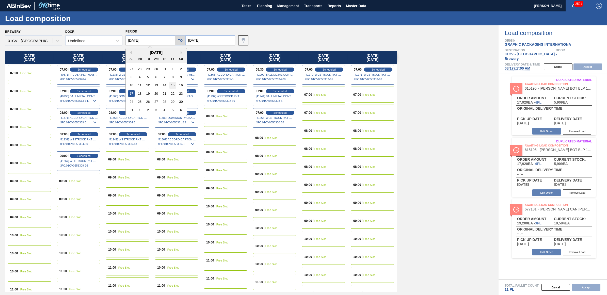
click at [174, 85] on div "15" at bounding box center [172, 85] width 7 height 7
type input "[DATE]"
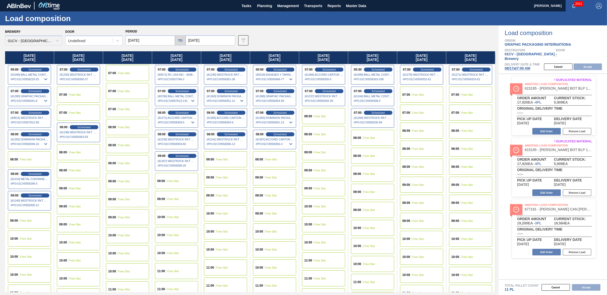
click at [82, 94] on div "07:00 Free Slot" at bounding box center [78, 95] width 43 height 16
click at [598, 64] on button "Accept" at bounding box center [588, 67] width 28 height 7
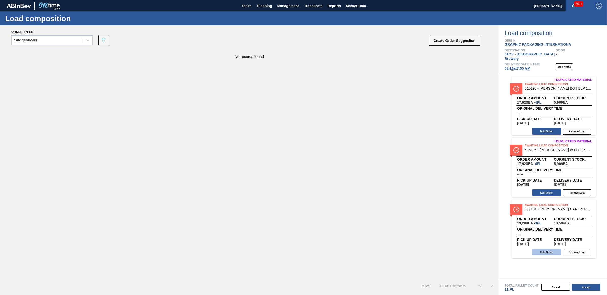
click at [543, 249] on button "Edit Order" at bounding box center [547, 252] width 28 height 7
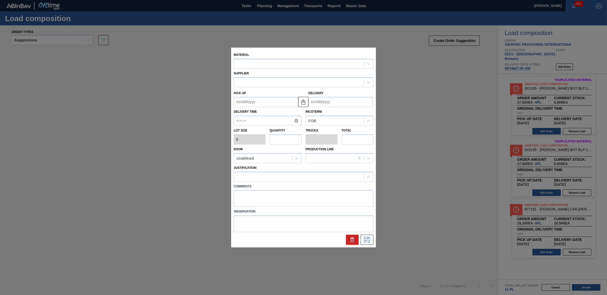
type input "6,400"
type input "3"
type input "0.115"
type input "19,200"
type up "[DATE]"
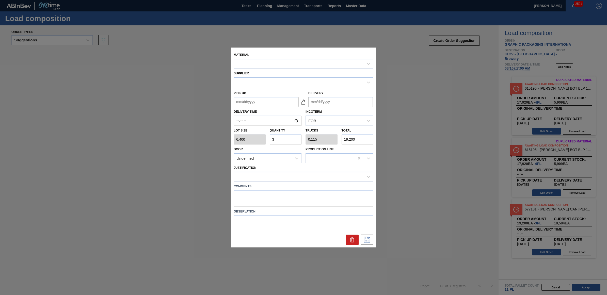
type input "[DATE]"
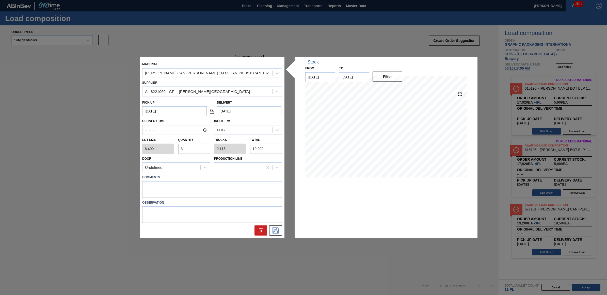
drag, startPoint x: 185, startPoint y: 147, endPoint x: 176, endPoint y: 146, distance: 9.1
click at [176, 146] on div "Quantity 3" at bounding box center [194, 145] width 36 height 18
type input "4"
type input "0.154"
type input "25,600"
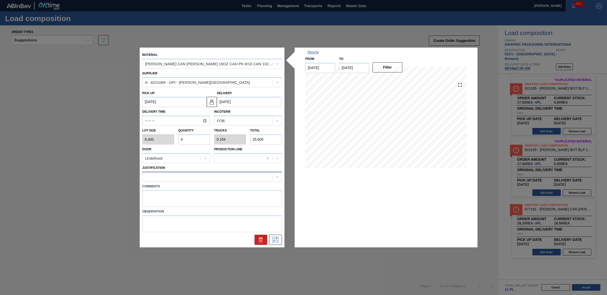
type input "4"
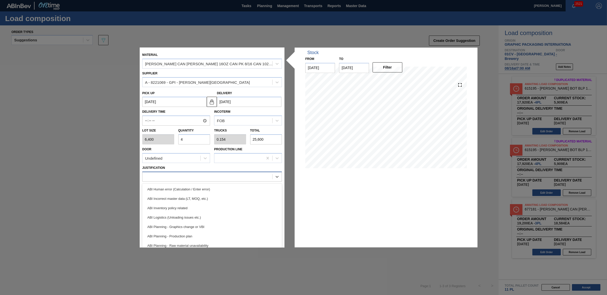
click at [178, 176] on div at bounding box center [208, 176] width 130 height 7
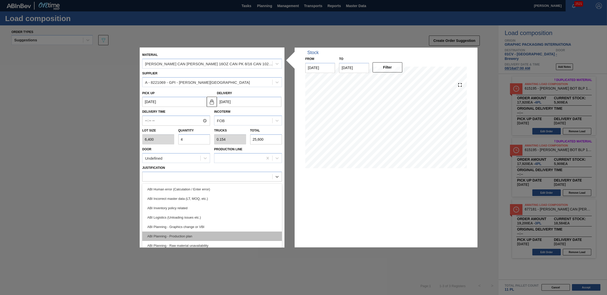
scroll to position [32, 0]
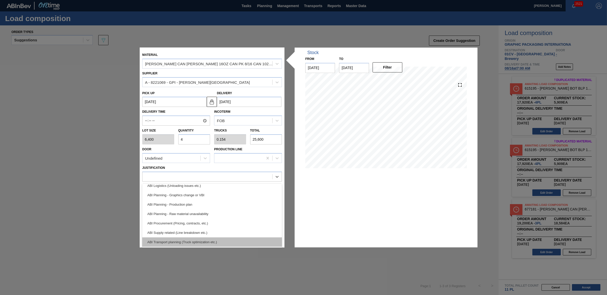
click at [200, 239] on div "ABI Transport planning (Truck optimization etc.)" at bounding box center [212, 242] width 140 height 9
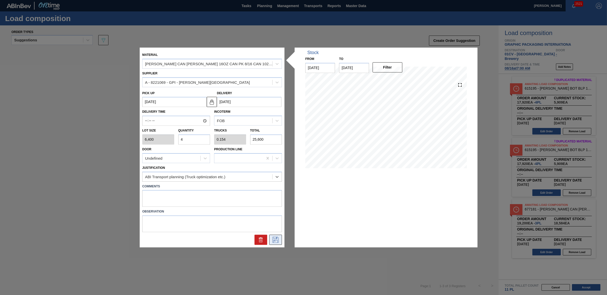
click at [277, 240] on icon at bounding box center [276, 240] width 8 height 6
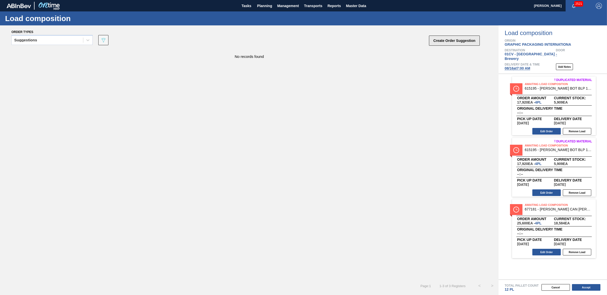
click at [462, 37] on button "Create Order Suggestion" at bounding box center [454, 41] width 51 height 10
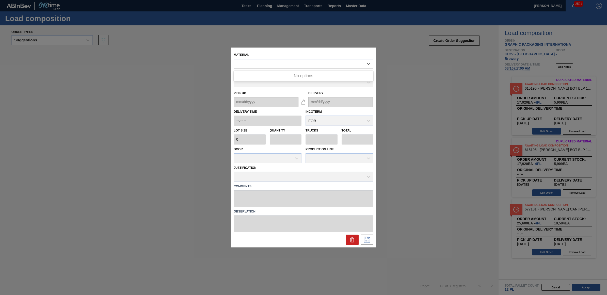
click at [243, 66] on div at bounding box center [299, 63] width 130 height 7
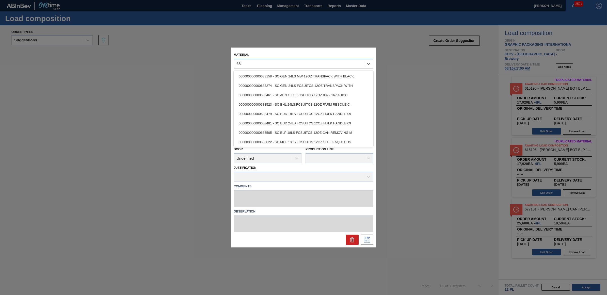
type input "6"
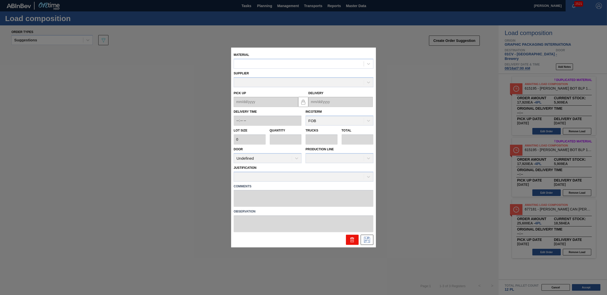
click at [350, 236] on button at bounding box center [352, 240] width 13 height 10
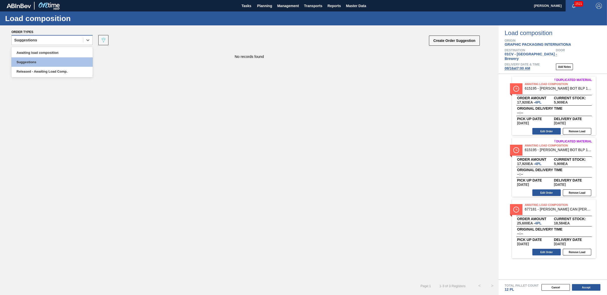
click at [28, 41] on div "Suggestions" at bounding box center [25, 40] width 23 height 4
click at [30, 51] on div "Awaiting load composition" at bounding box center [51, 52] width 81 height 9
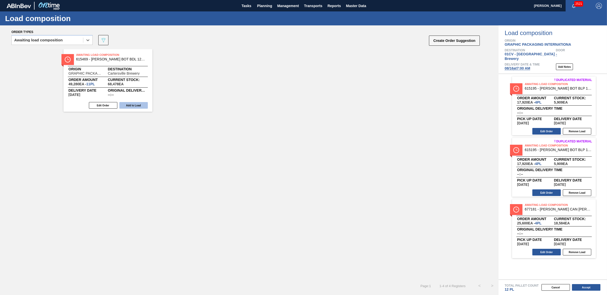
click at [126, 106] on button "Add to Load" at bounding box center [133, 105] width 28 height 7
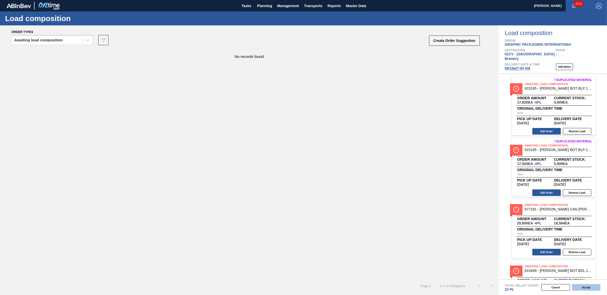
click at [595, 289] on button "Accept" at bounding box center [586, 287] width 28 height 7
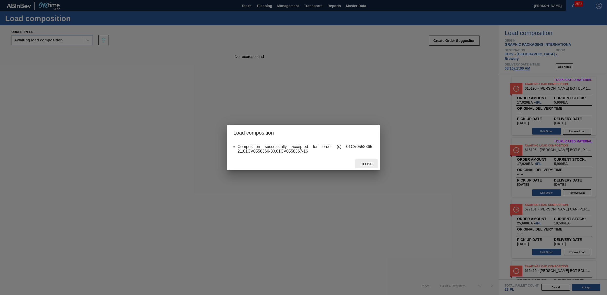
click at [372, 162] on div "Close" at bounding box center [366, 163] width 22 height 9
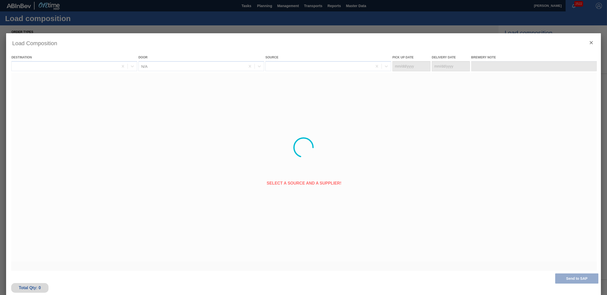
type Date "[DATE]"
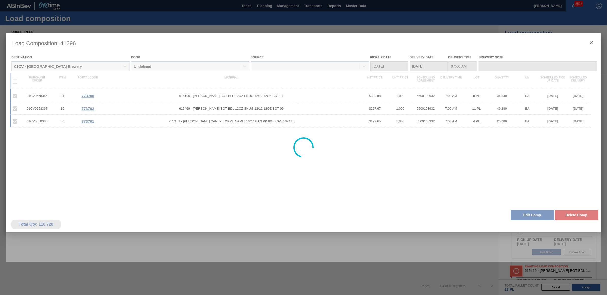
click at [591, 44] on div at bounding box center [303, 147] width 595 height 229
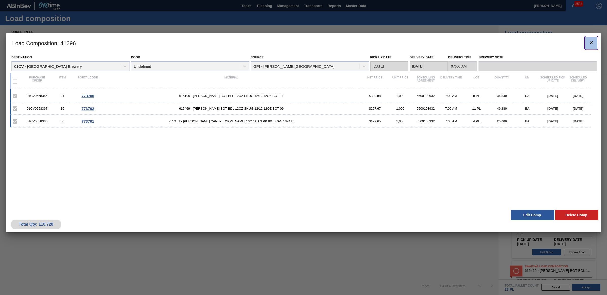
click at [590, 42] on icon "botão de ícone" at bounding box center [591, 43] width 6 height 6
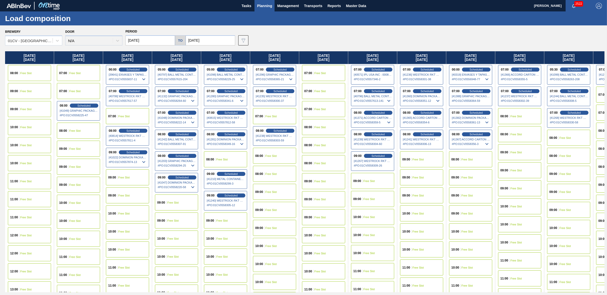
click at [416, 182] on div "09:00 Free Slot" at bounding box center [421, 177] width 43 height 16
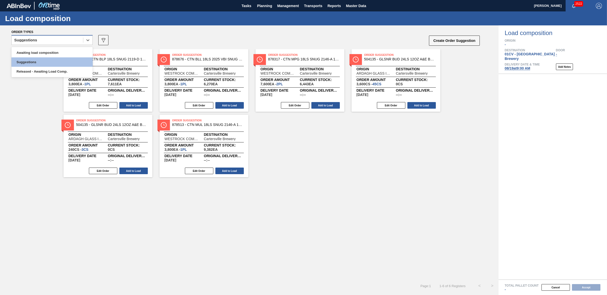
click at [45, 41] on div "Suggestions" at bounding box center [47, 40] width 71 height 7
click at [50, 52] on div "Awaiting load composition" at bounding box center [51, 52] width 81 height 9
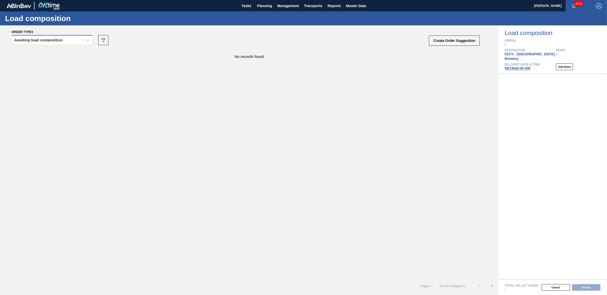
click at [20, 42] on div "Awaiting load composition" at bounding box center [47, 40] width 71 height 7
click at [26, 53] on div "Awaiting load composition" at bounding box center [51, 52] width 81 height 9
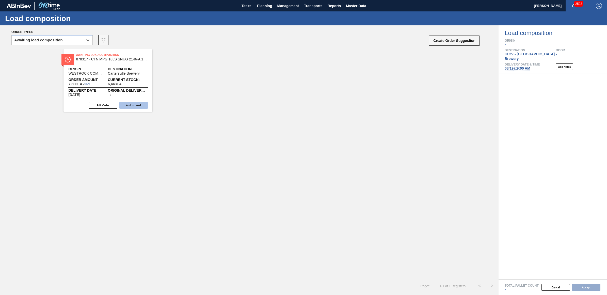
click at [132, 104] on button "Add to Load" at bounding box center [133, 105] width 28 height 7
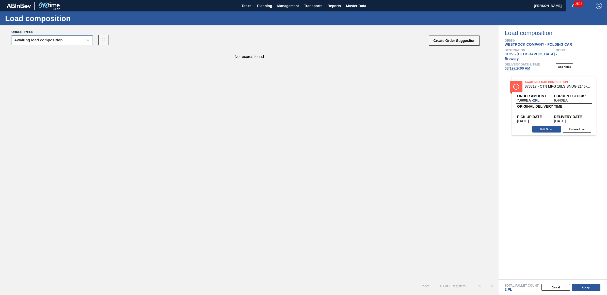
click at [42, 38] on div "Awaiting load composition" at bounding box center [38, 40] width 49 height 4
click at [33, 55] on div "Awaiting load composition" at bounding box center [51, 52] width 81 height 9
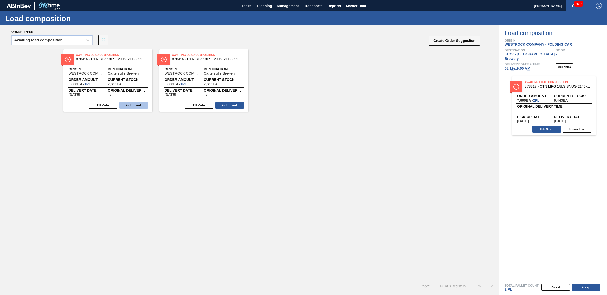
click at [127, 103] on button "Add to Load" at bounding box center [133, 105] width 28 height 7
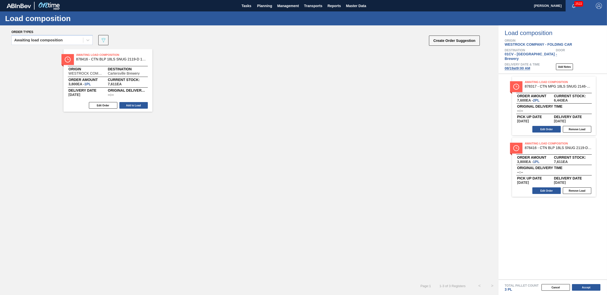
click at [129, 105] on button "Add to Load" at bounding box center [133, 105] width 28 height 7
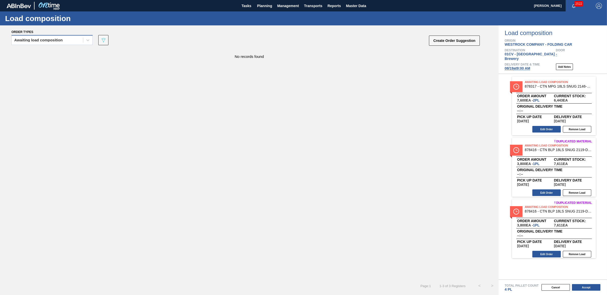
click at [54, 43] on div "Awaiting load composition" at bounding box center [47, 40] width 71 height 7
click at [51, 52] on div "Awaiting load composition" at bounding box center [51, 52] width 81 height 9
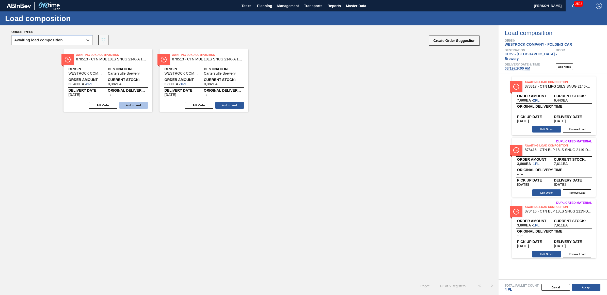
click at [139, 104] on button "Add to Load" at bounding box center [133, 105] width 28 height 7
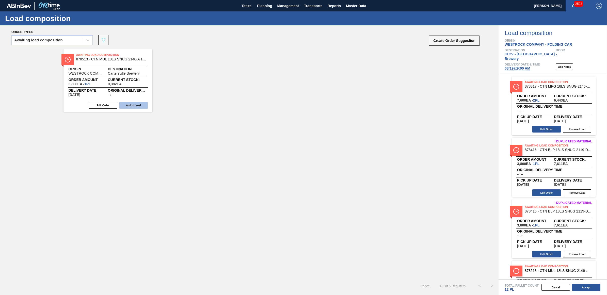
click at [139, 104] on button "Add to Load" at bounding box center [133, 105] width 28 height 7
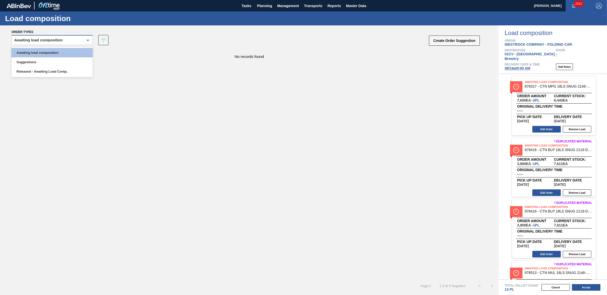
click at [47, 40] on div "Awaiting load composition" at bounding box center [38, 40] width 49 height 4
click at [47, 51] on div "Awaiting load composition" at bounding box center [51, 52] width 81 height 9
click at [52, 44] on div "Awaiting load composition" at bounding box center [51, 40] width 81 height 10
click at [46, 53] on div "Awaiting load composition" at bounding box center [51, 52] width 81 height 9
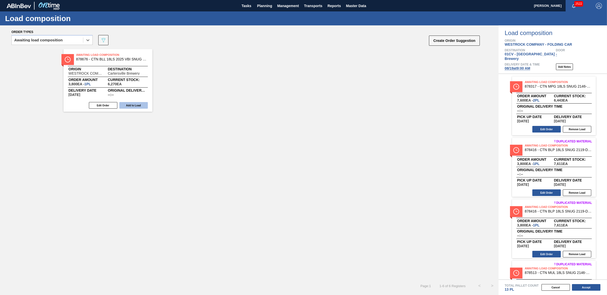
click at [141, 105] on button "Add to Load" at bounding box center [133, 105] width 28 height 7
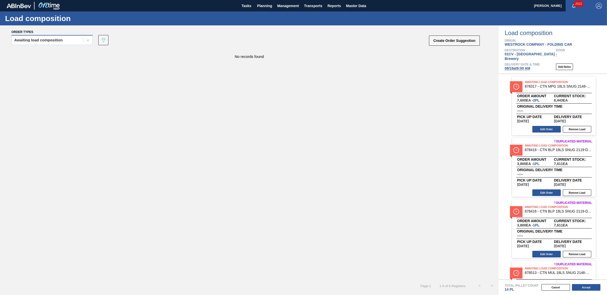
click at [65, 42] on div "Awaiting load composition" at bounding box center [47, 40] width 71 height 7
click at [60, 51] on div "Awaiting load composition" at bounding box center [51, 52] width 81 height 9
click at [31, 39] on div "Awaiting load composition" at bounding box center [38, 40] width 49 height 4
click at [36, 51] on div "Awaiting load composition" at bounding box center [51, 52] width 81 height 9
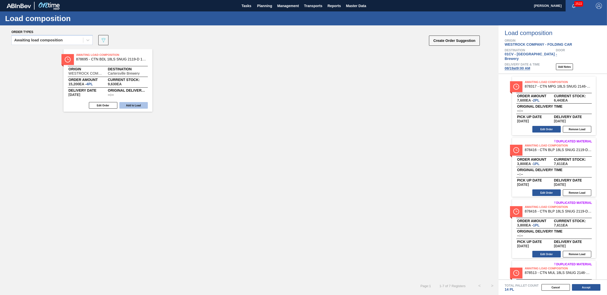
click at [137, 106] on button "Add to Load" at bounding box center [133, 105] width 28 height 7
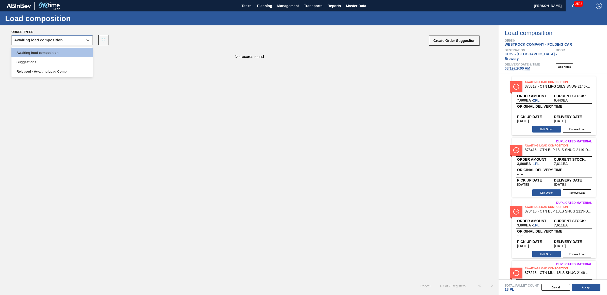
click at [31, 42] on div "Awaiting load composition" at bounding box center [47, 40] width 71 height 7
click at [34, 51] on div "Awaiting load composition" at bounding box center [51, 52] width 81 height 9
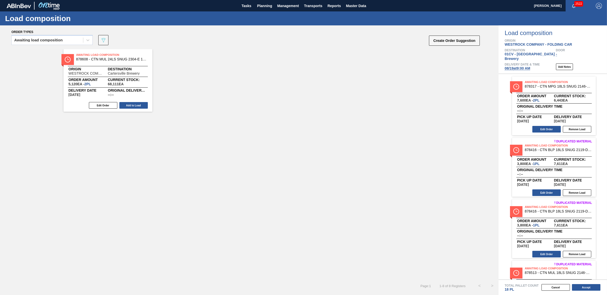
click at [132, 107] on button "Add to Load" at bounding box center [133, 105] width 28 height 7
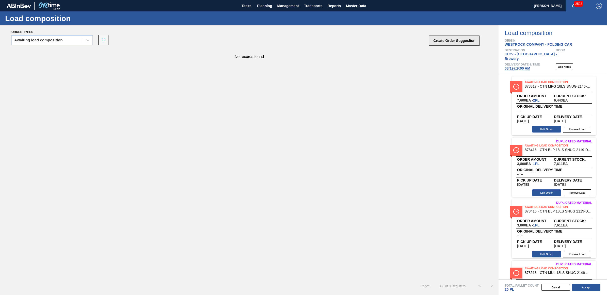
click at [459, 41] on button "Create Order Suggestion" at bounding box center [454, 41] width 51 height 10
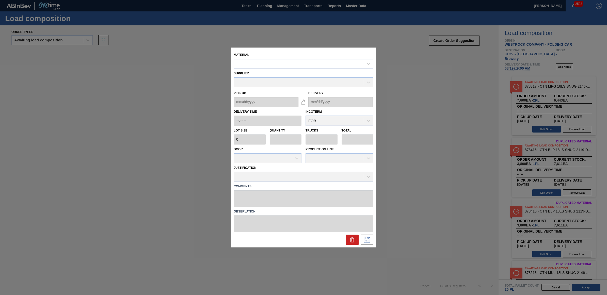
click at [243, 63] on div at bounding box center [299, 63] width 130 height 7
type input "878608"
type input "2,560"
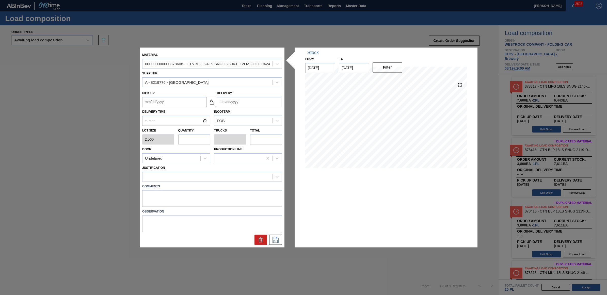
click at [184, 139] on input "text" at bounding box center [194, 139] width 32 height 10
type input "2"
type input "0.1"
type input "5,120"
type input "2"
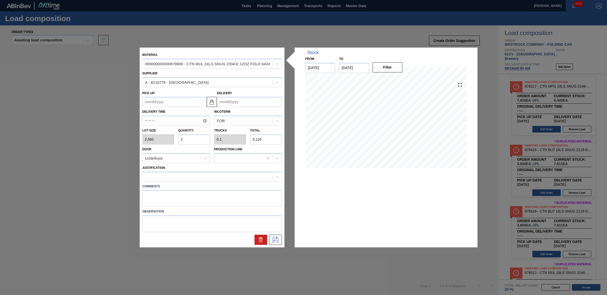
click at [237, 104] on input "Delivery" at bounding box center [249, 102] width 65 height 10
click at [237, 156] on div "19" at bounding box center [239, 155] width 7 height 7
type up "[DATE]"
type input "[DATE]"
click at [240, 179] on div at bounding box center [208, 176] width 130 height 7
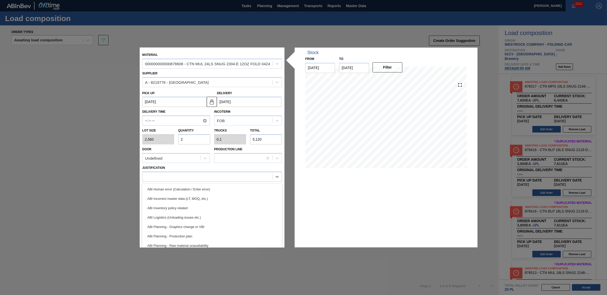
scroll to position [32, 0]
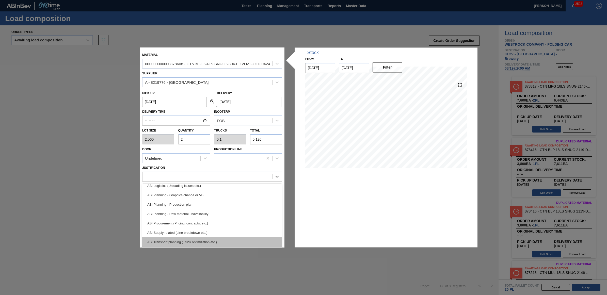
click at [223, 241] on div "ABI Transport planning (Truck optimization etc.)" at bounding box center [212, 242] width 140 height 9
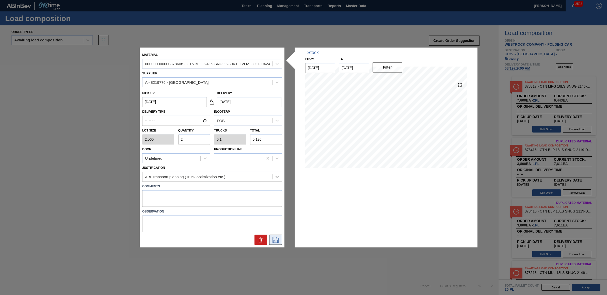
click at [277, 240] on icon at bounding box center [276, 240] width 8 height 6
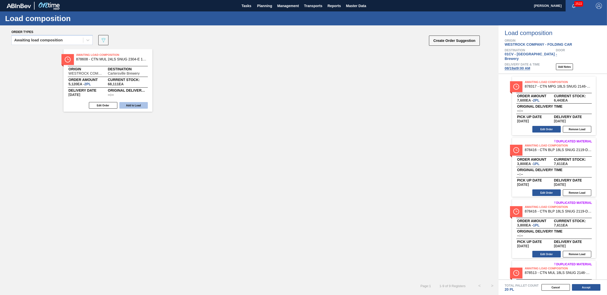
click at [123, 104] on button "Add to Load" at bounding box center [133, 105] width 28 height 7
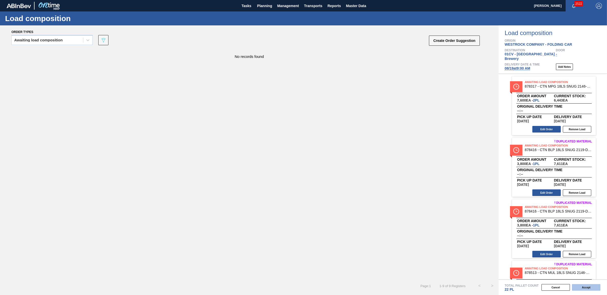
click at [579, 289] on button "Accept" at bounding box center [586, 287] width 28 height 7
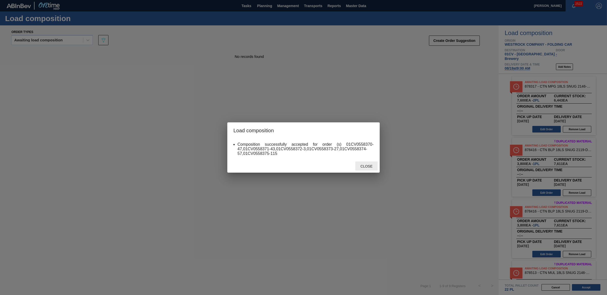
click at [362, 168] on div "Close" at bounding box center [366, 166] width 22 height 9
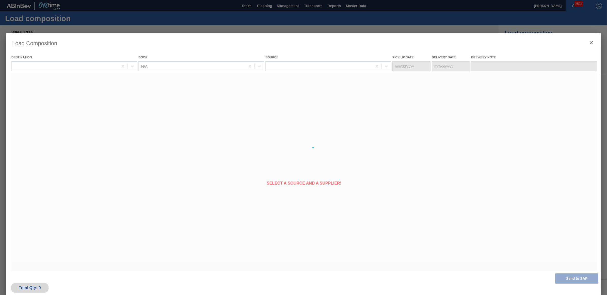
type Date "[DATE]"
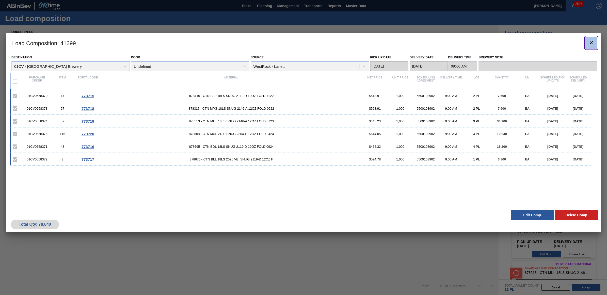
click at [588, 46] on clb-icon "botão de ícone" at bounding box center [591, 43] width 6 height 7
